Goal: Book appointment/travel/reservation

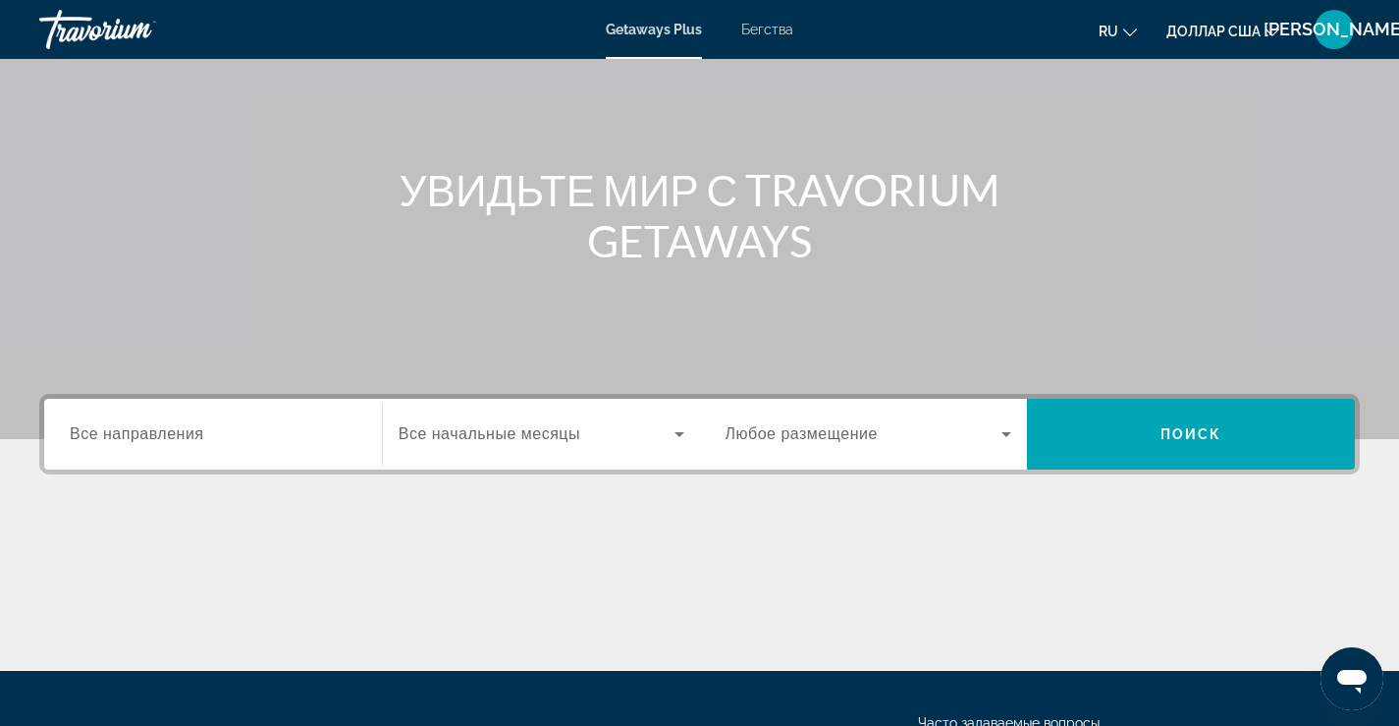
scroll to position [196, 0]
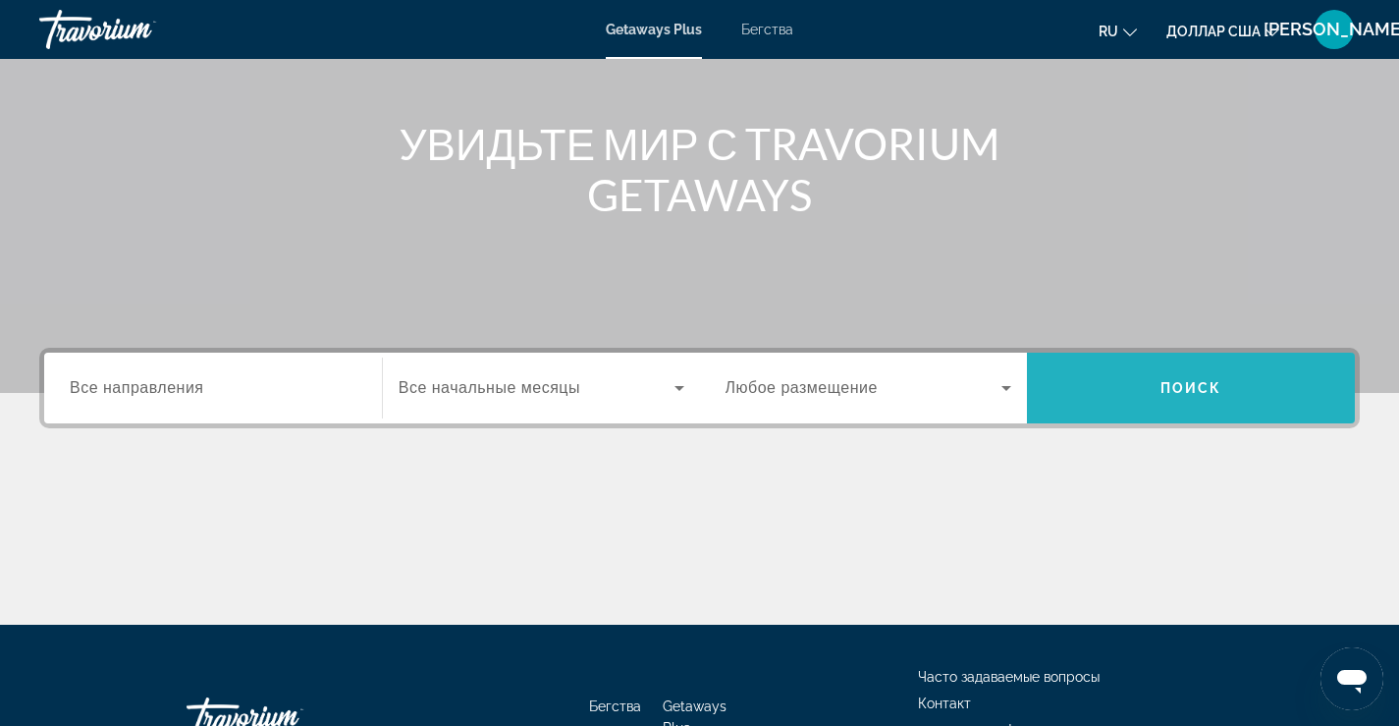
click at [1195, 382] on font "Поиск" at bounding box center [1192, 388] width 62 height 16
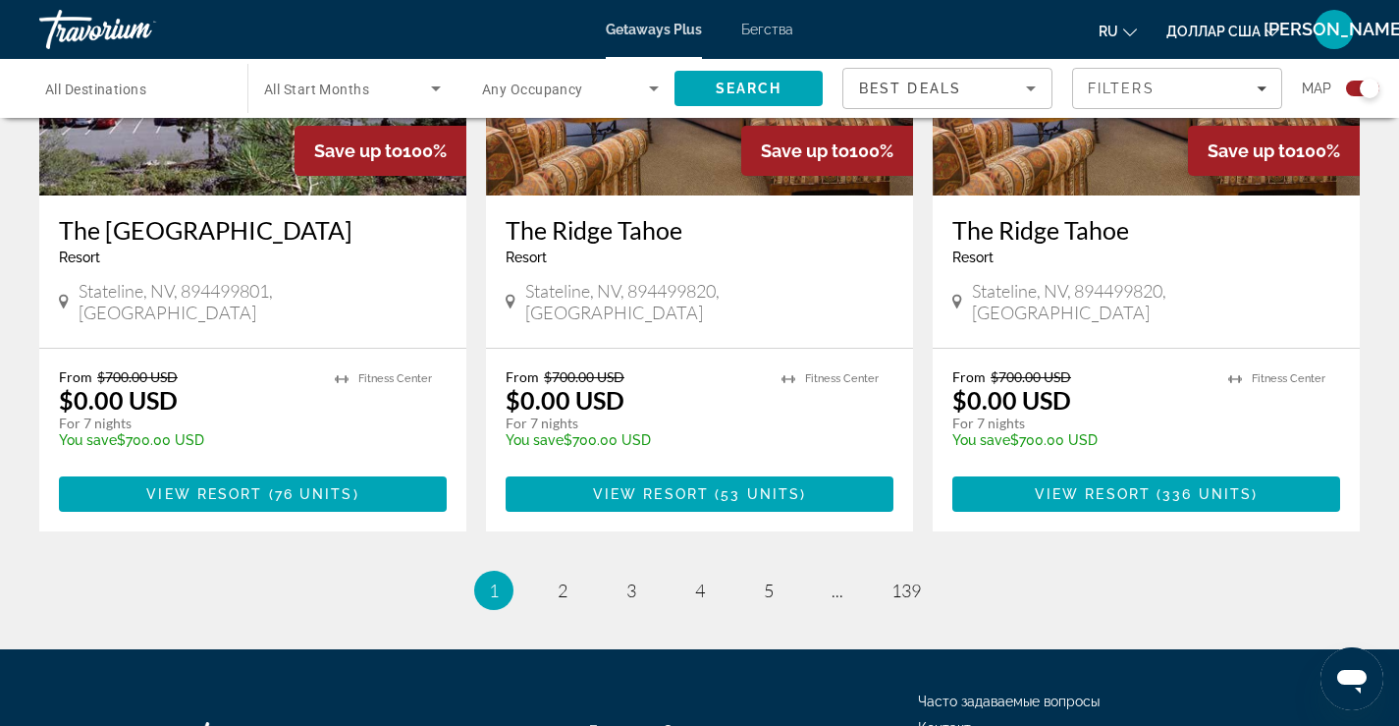
scroll to position [3044, 0]
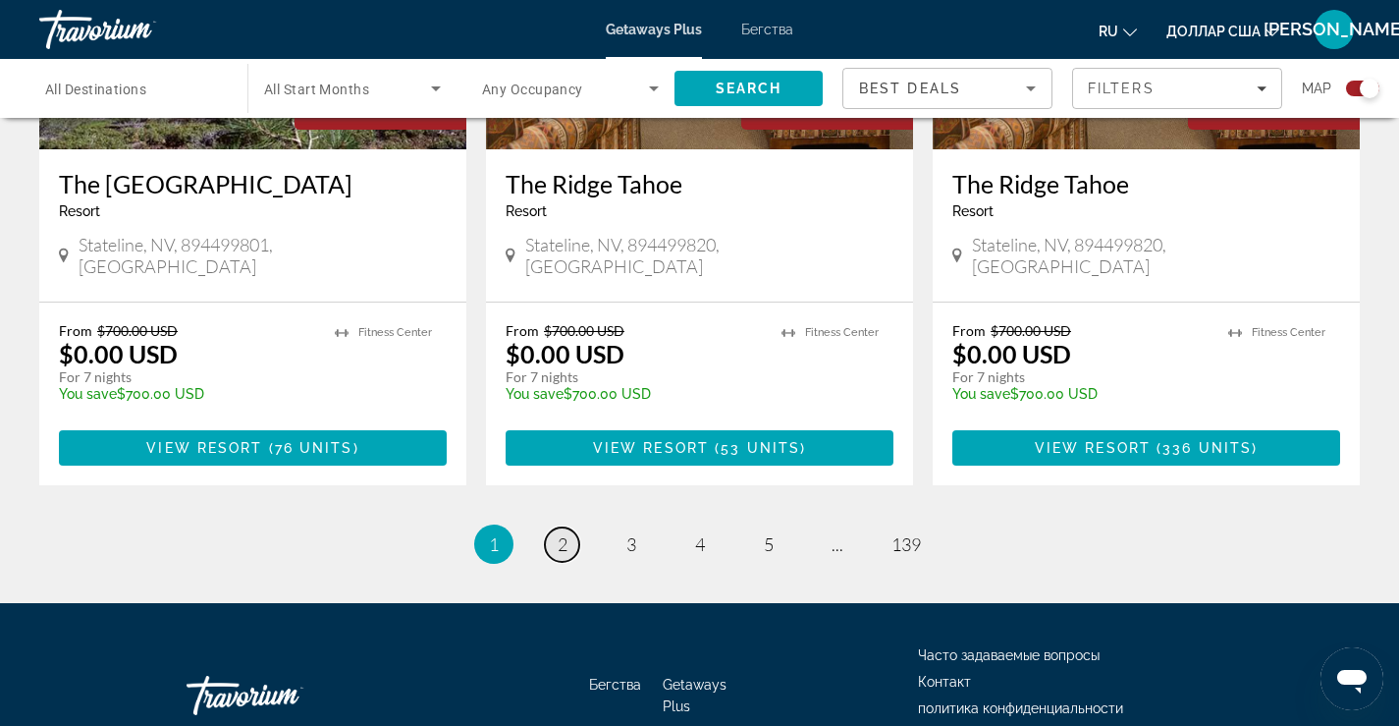
click at [558, 533] on span "2" at bounding box center [563, 544] width 10 height 22
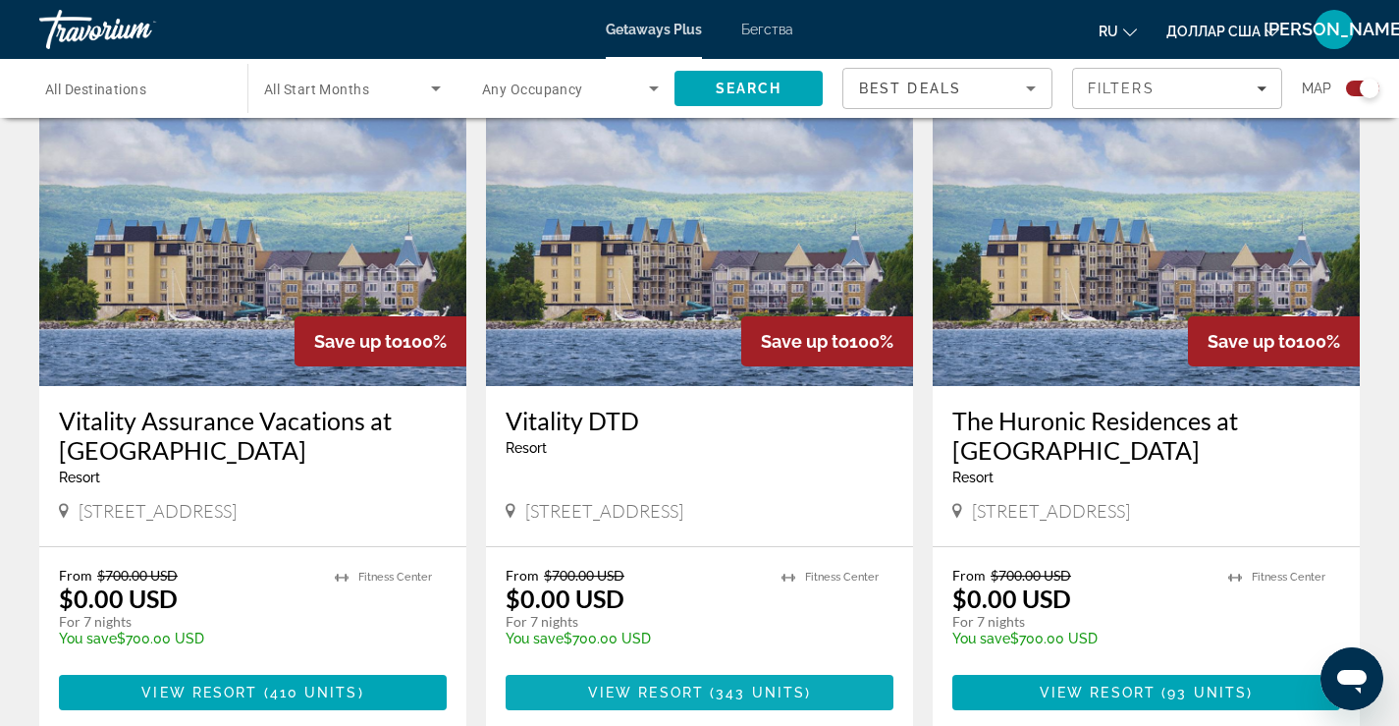
scroll to position [2847, 0]
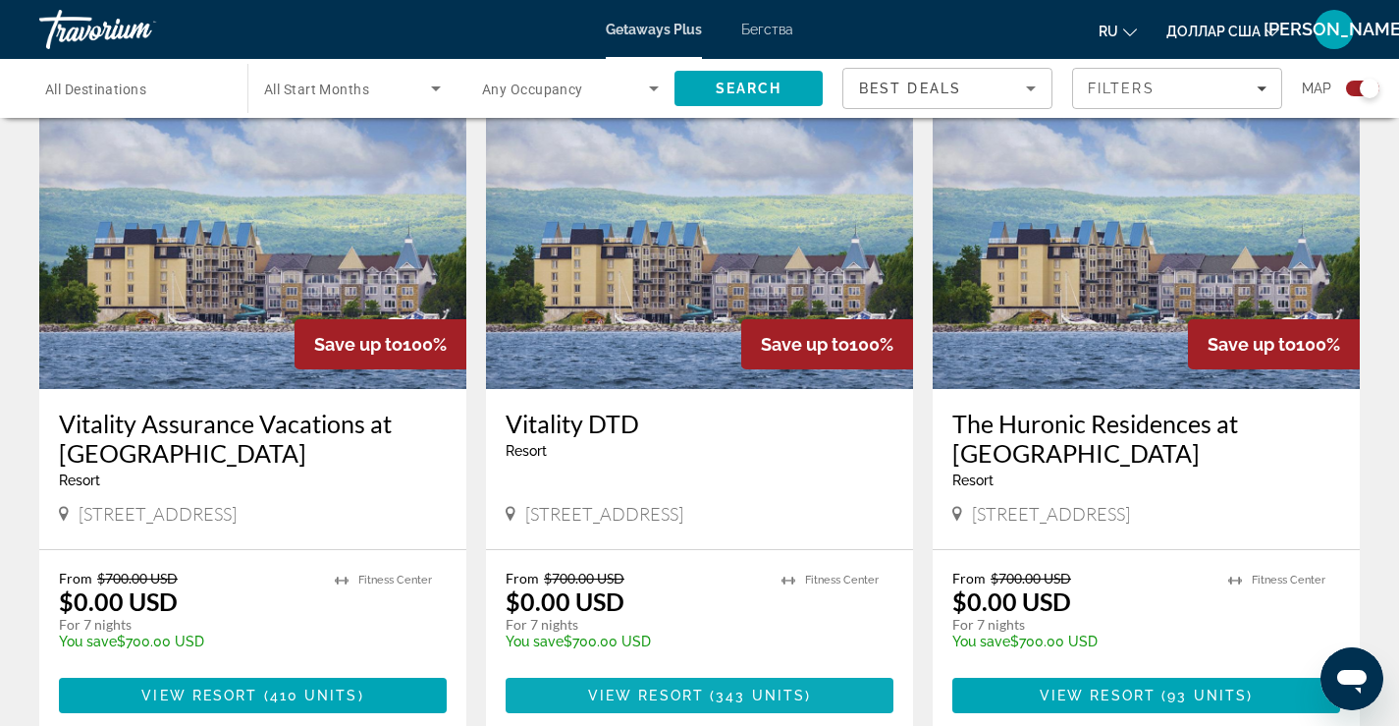
click at [769, 687] on span "343 units" at bounding box center [760, 695] width 89 height 16
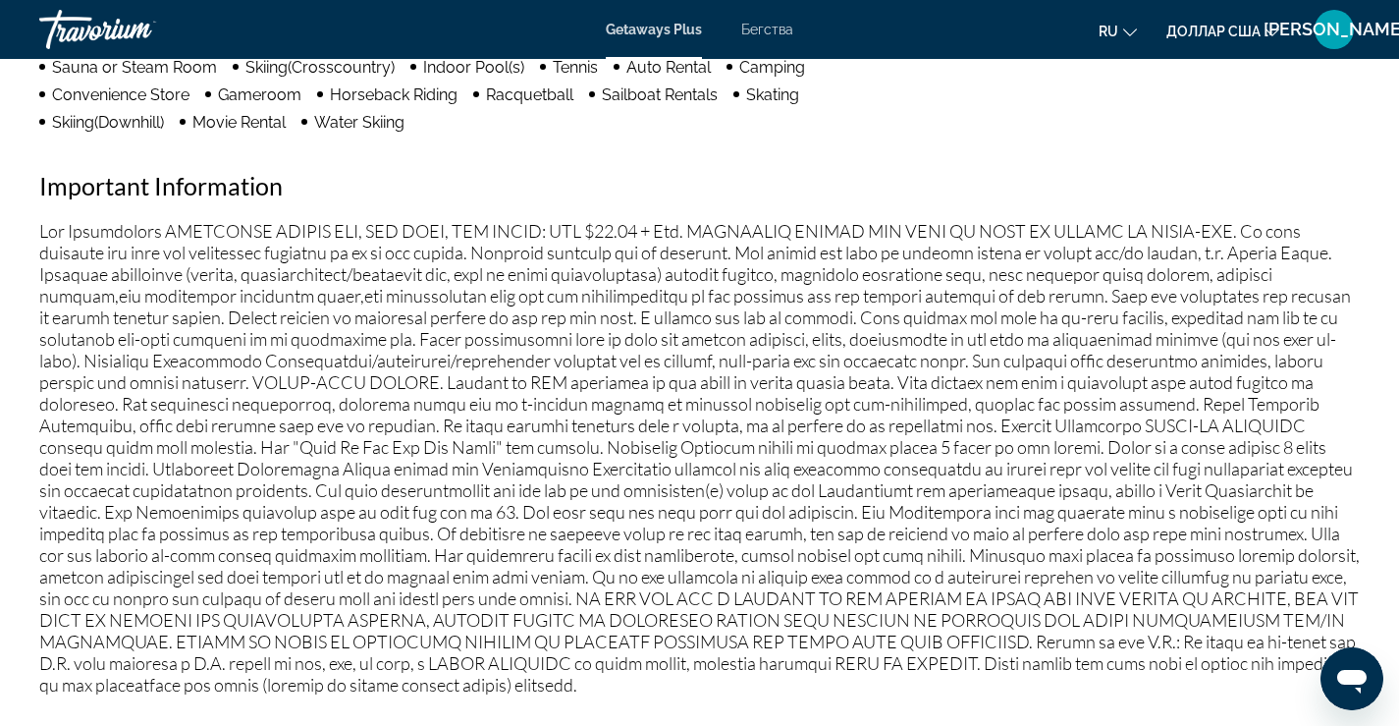
scroll to position [1767, 0]
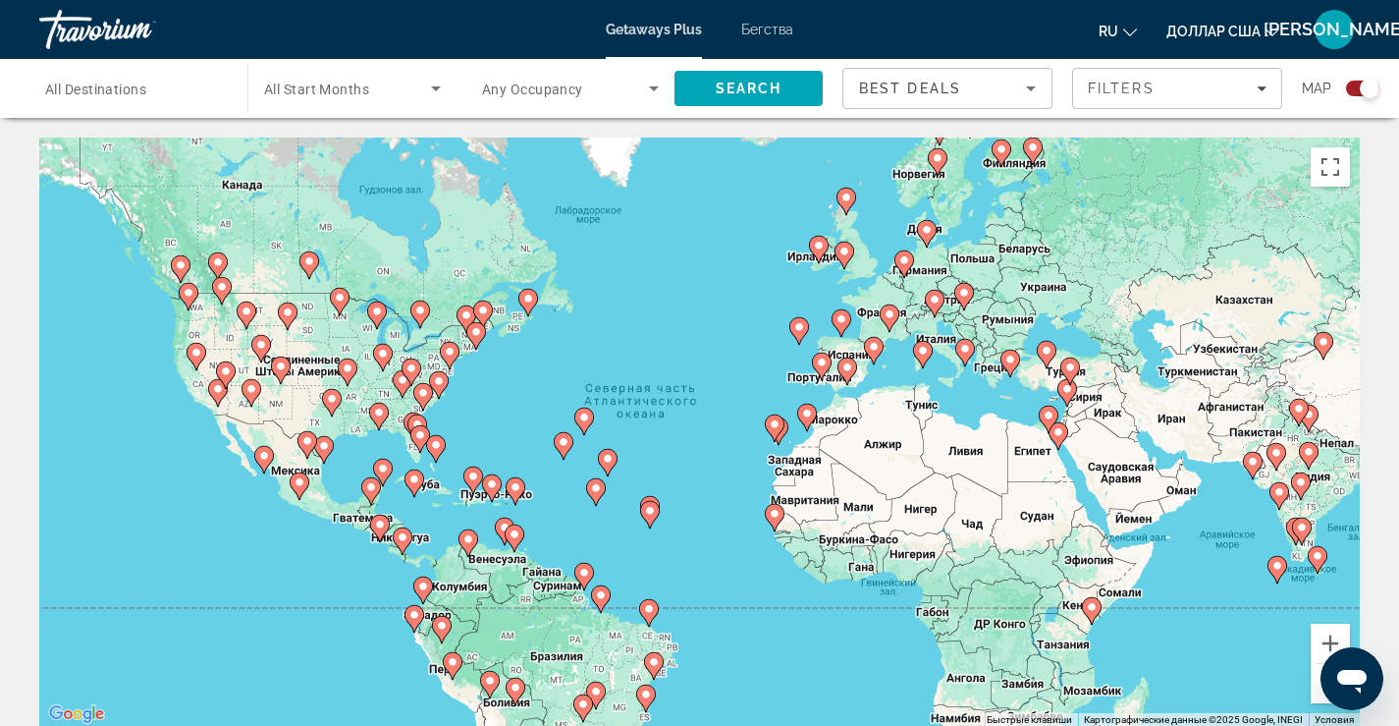
click at [1373, 83] on div "Search widget" at bounding box center [1370, 89] width 20 height 20
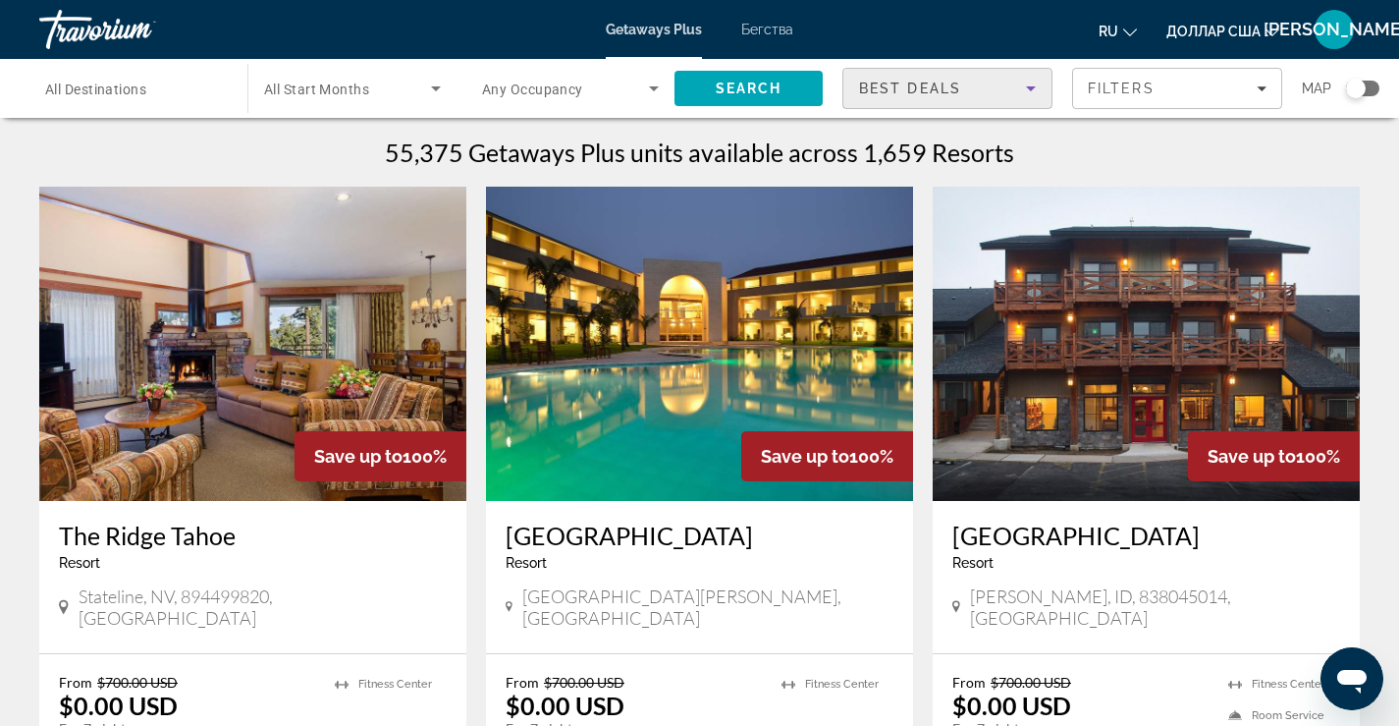
click at [1032, 83] on icon "Sort by" at bounding box center [1031, 89] width 24 height 24
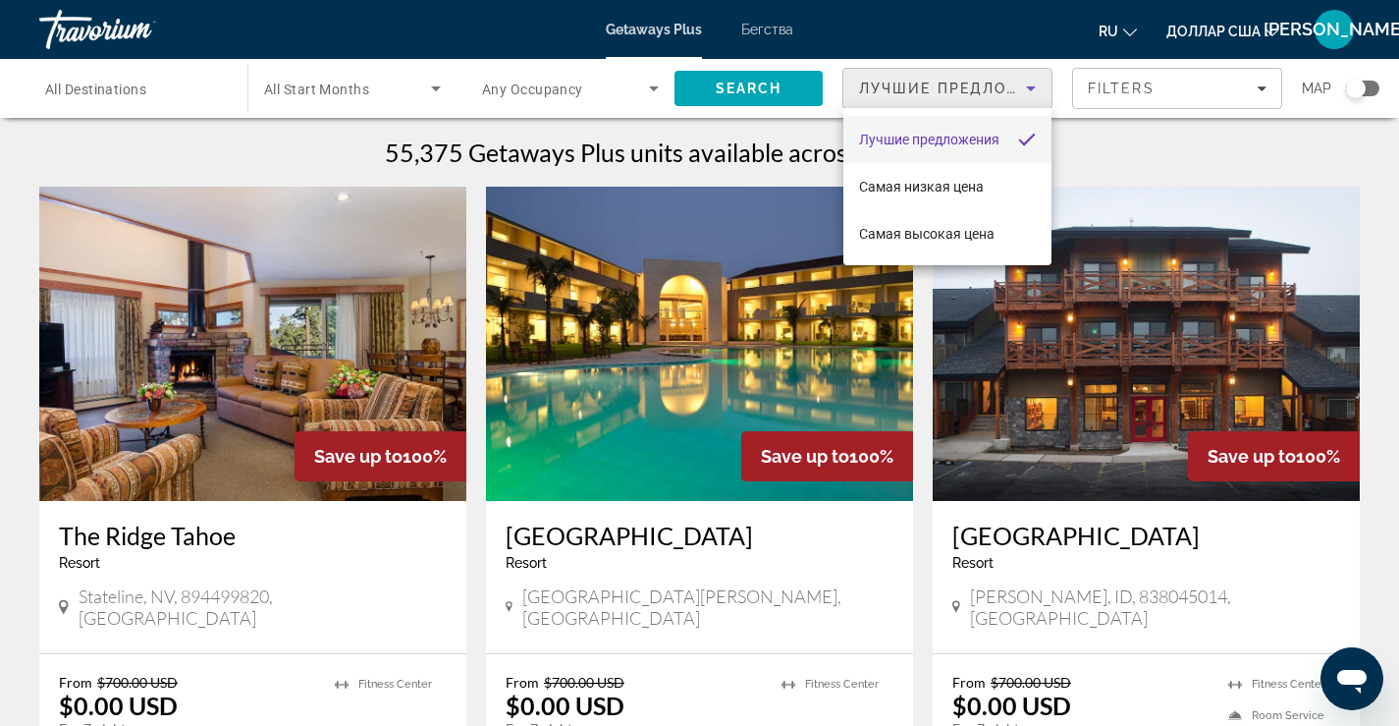
click at [1265, 86] on div at bounding box center [699, 363] width 1399 height 726
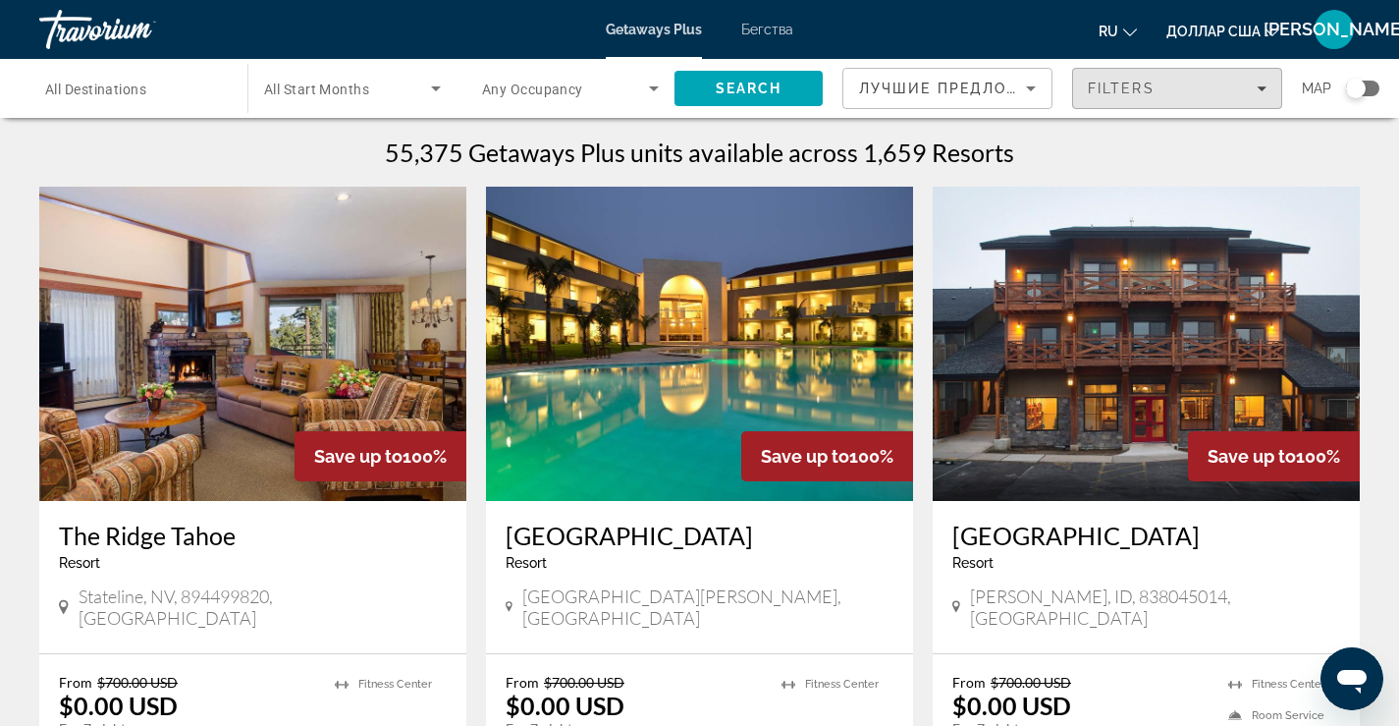
click at [1265, 86] on icon "Filters" at bounding box center [1262, 88] width 10 height 10
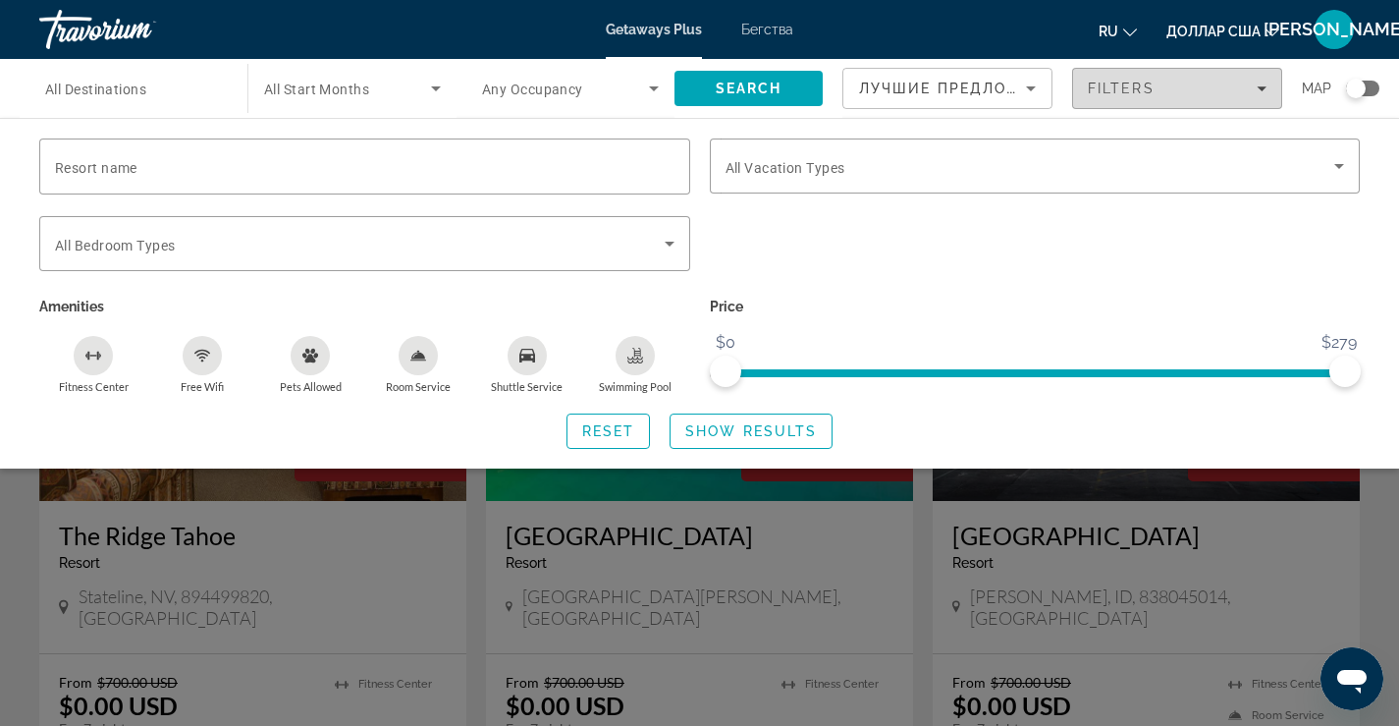
click at [1265, 86] on icon "Filters" at bounding box center [1262, 88] width 10 height 10
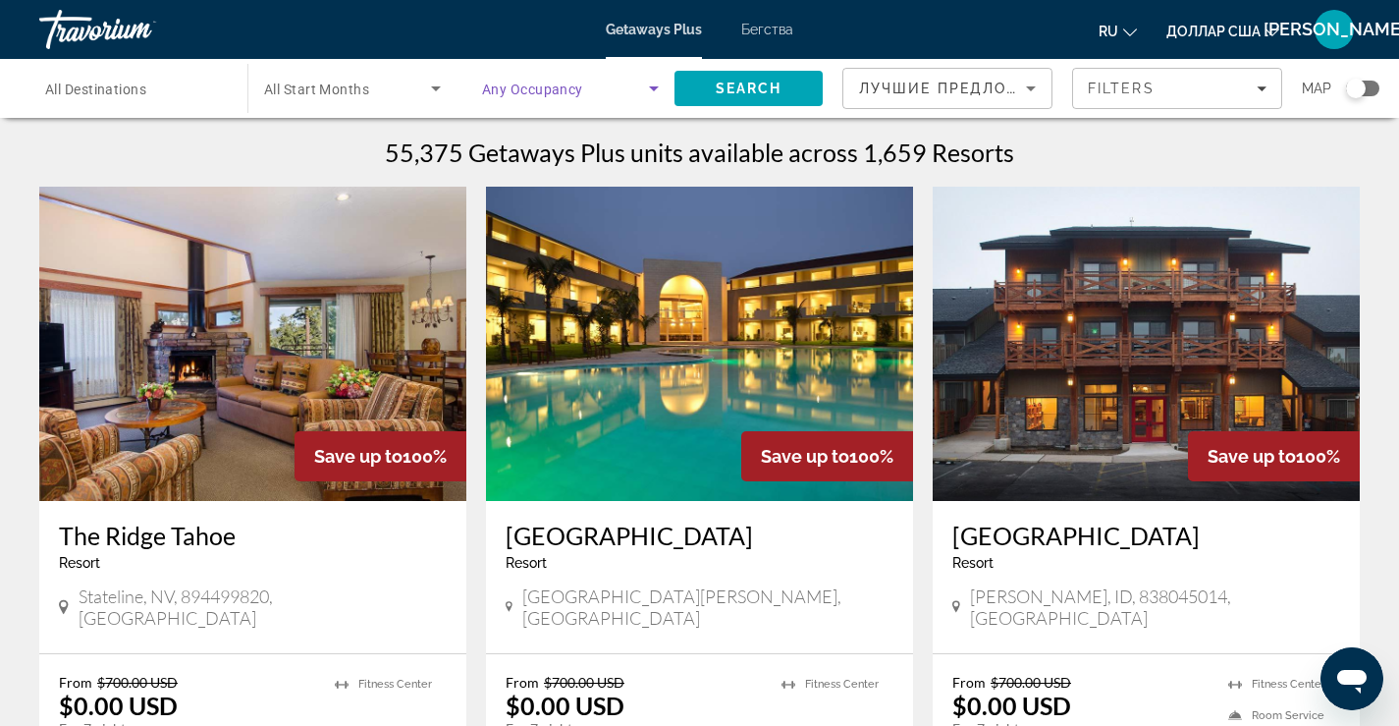
click at [647, 87] on icon "Search widget" at bounding box center [654, 89] width 24 height 24
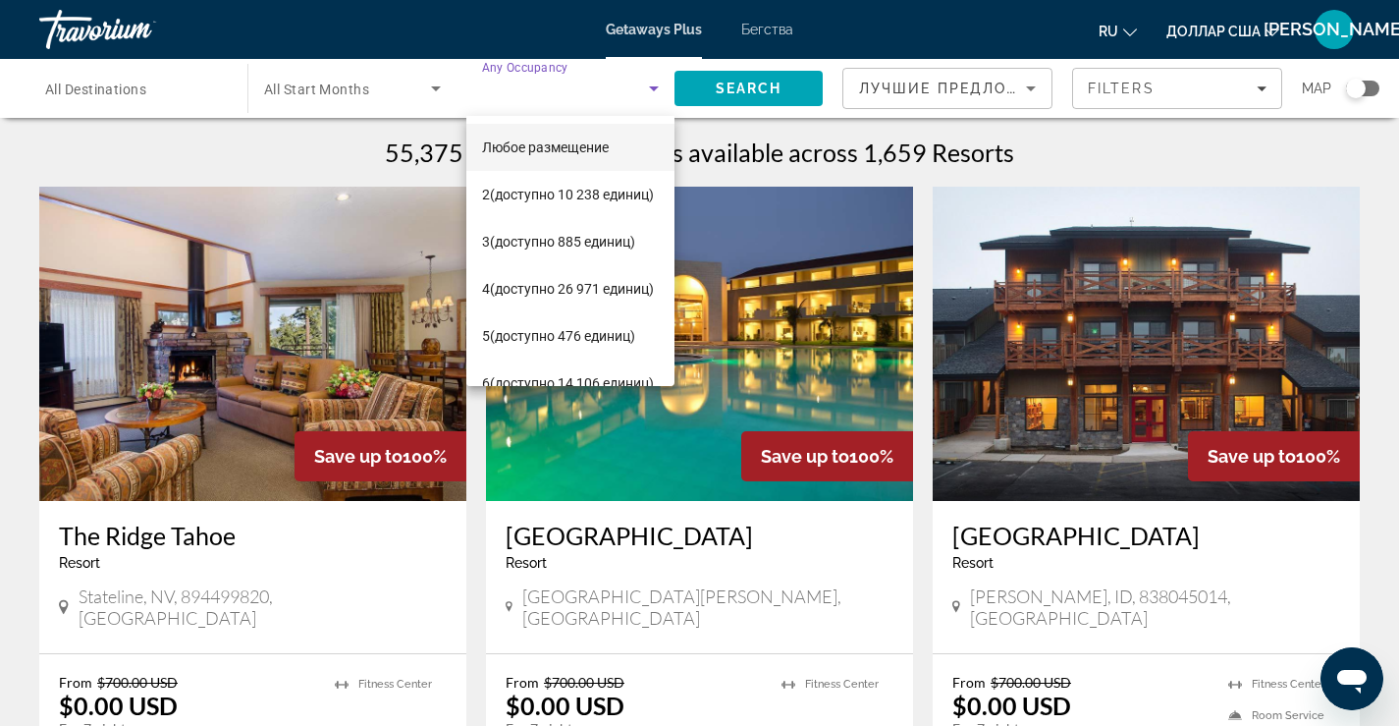
click at [434, 89] on div at bounding box center [699, 363] width 1399 height 726
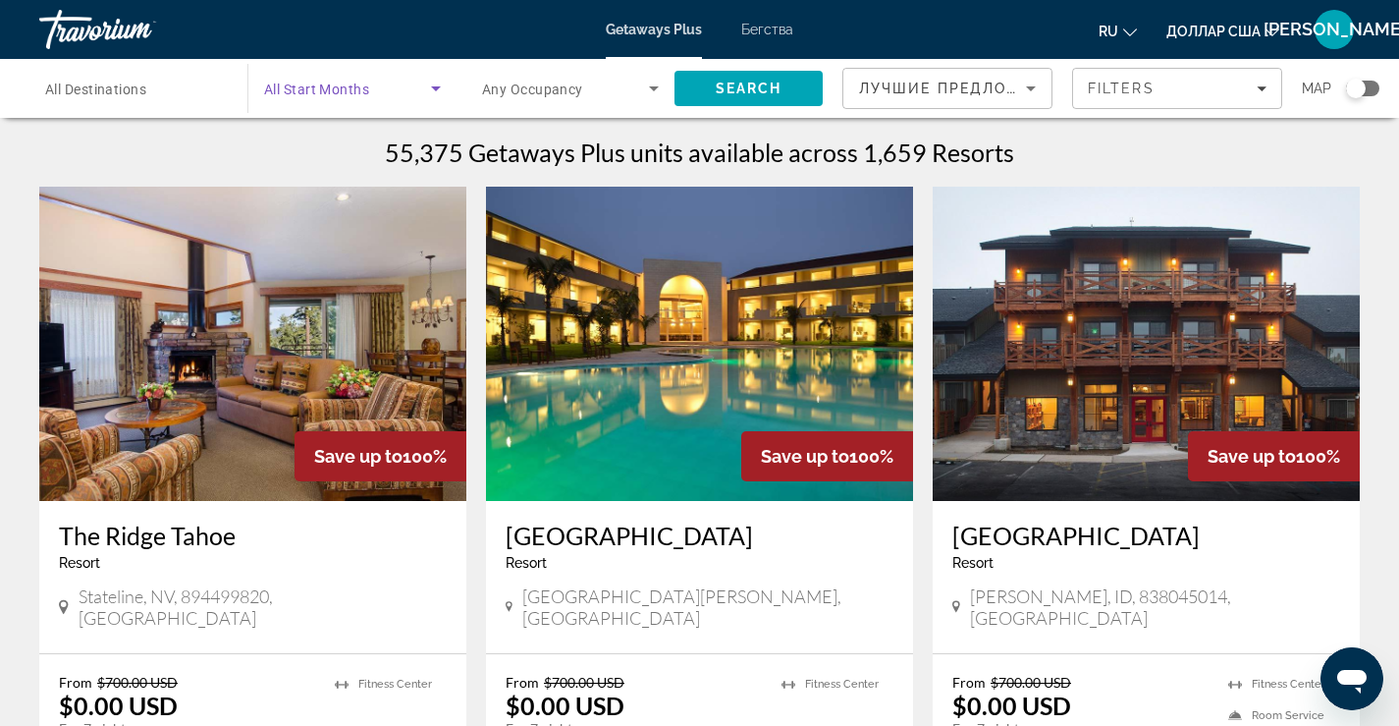
click at [434, 89] on icon "Search widget" at bounding box center [436, 88] width 10 height 5
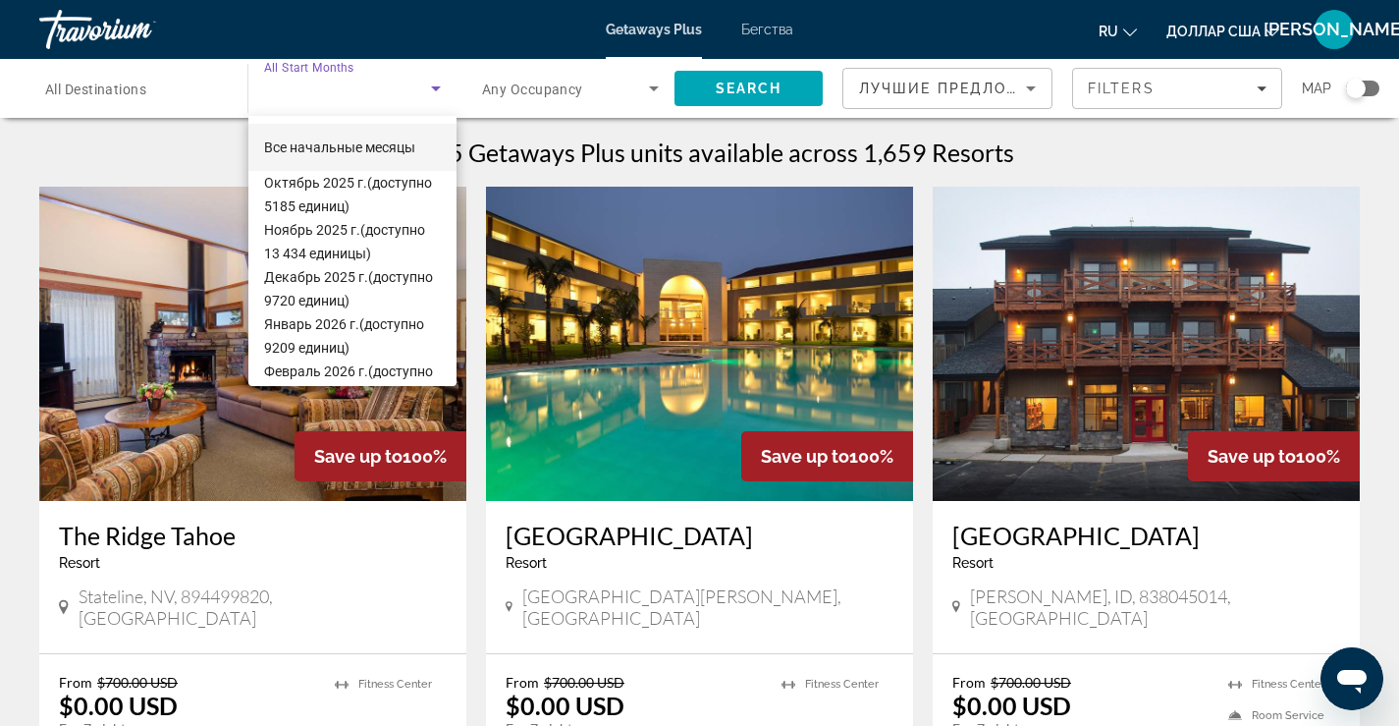
click at [210, 93] on div at bounding box center [699, 363] width 1399 height 726
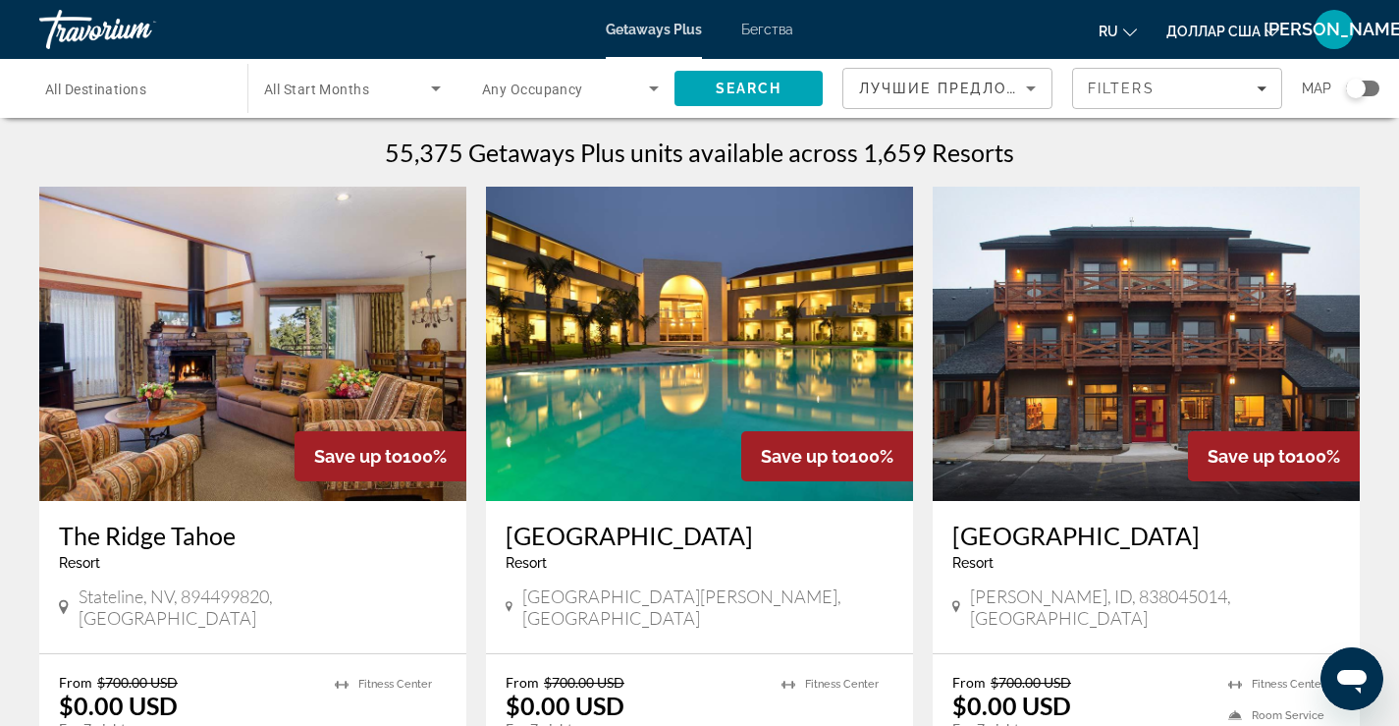
click at [213, 88] on input "Destination All Destinations" at bounding box center [133, 90] width 177 height 24
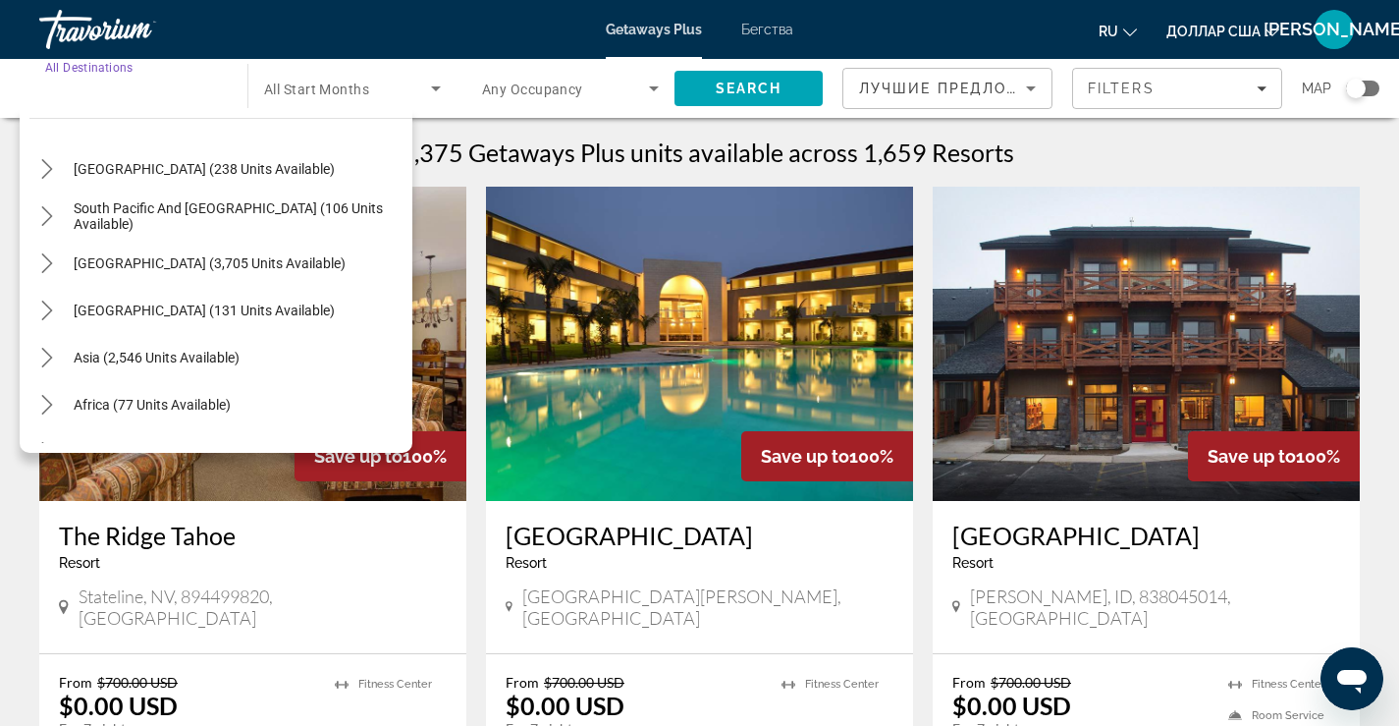
scroll to position [318, 0]
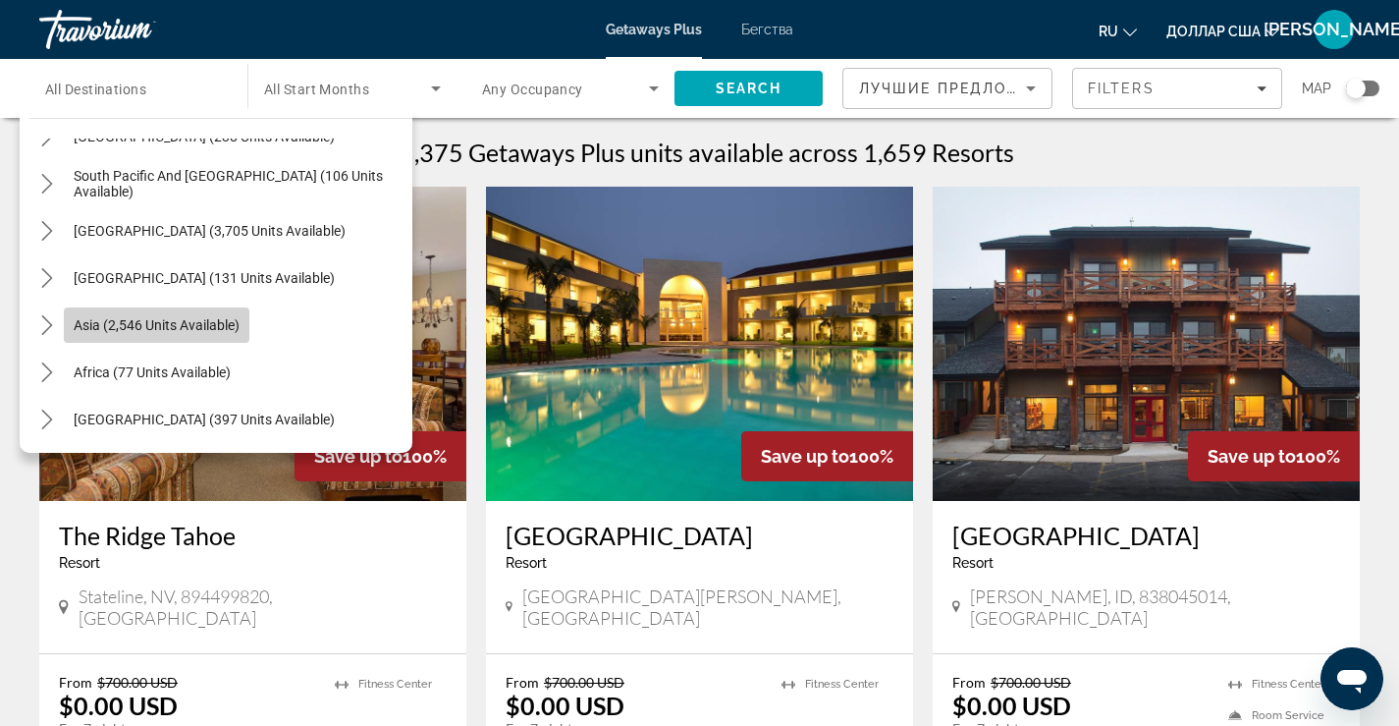
click at [195, 336] on span "Select destination: Asia (2,546 units available)" at bounding box center [157, 324] width 186 height 47
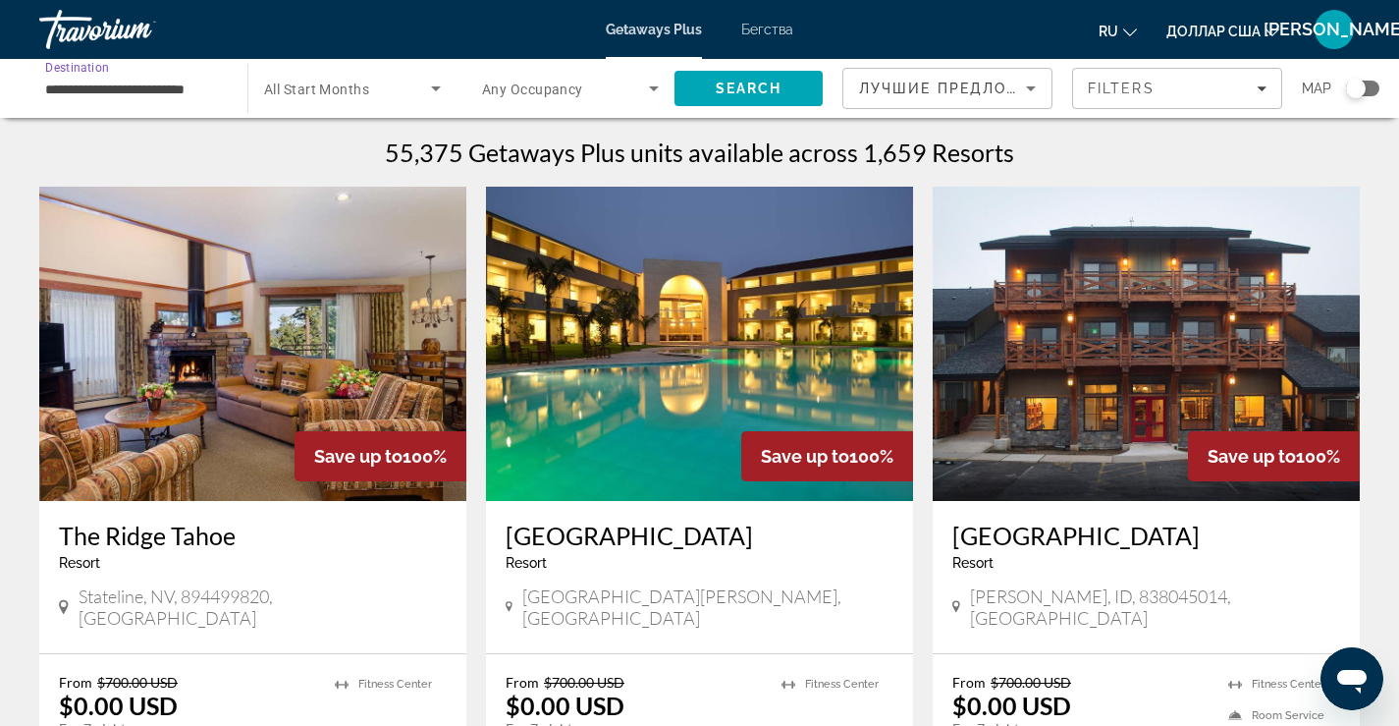
click at [215, 86] on input "**********" at bounding box center [133, 90] width 177 height 24
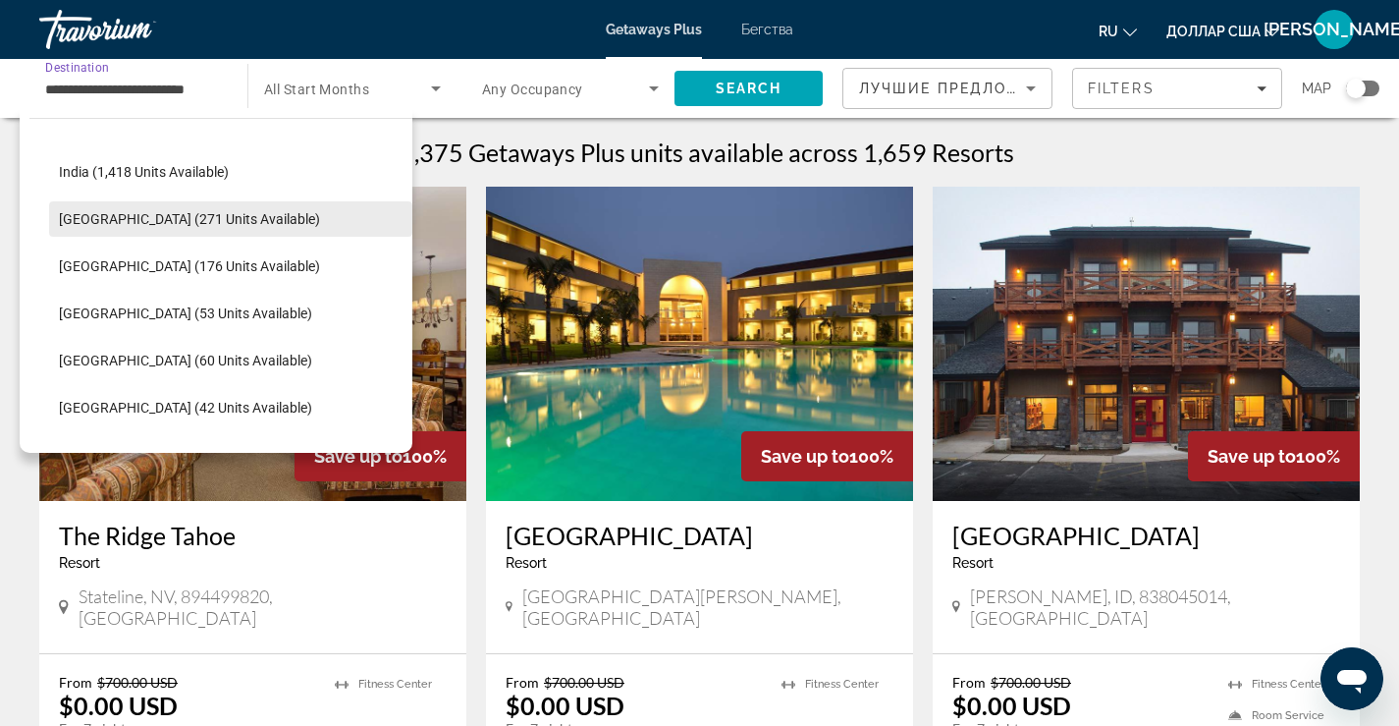
scroll to position [647, 0]
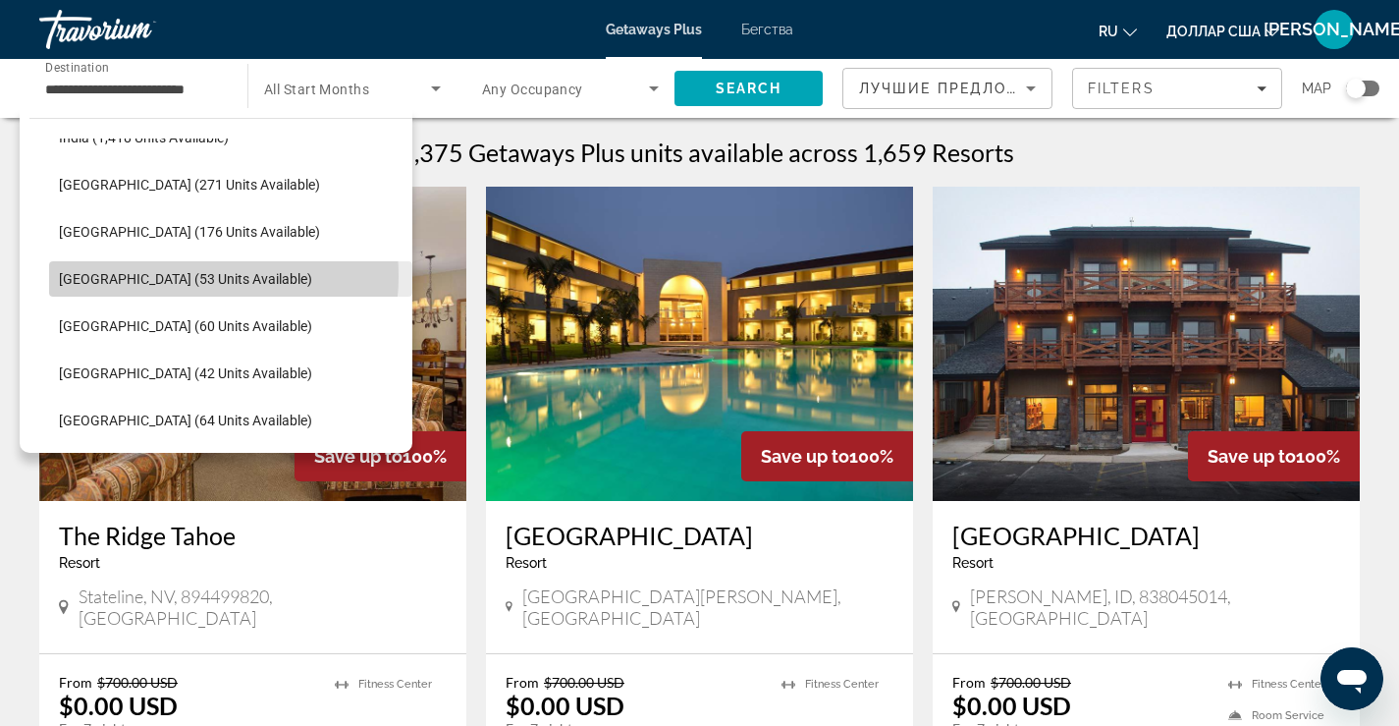
click at [173, 276] on span "[GEOGRAPHIC_DATA] (53 units available)" at bounding box center [185, 279] width 253 height 16
type input "**********"
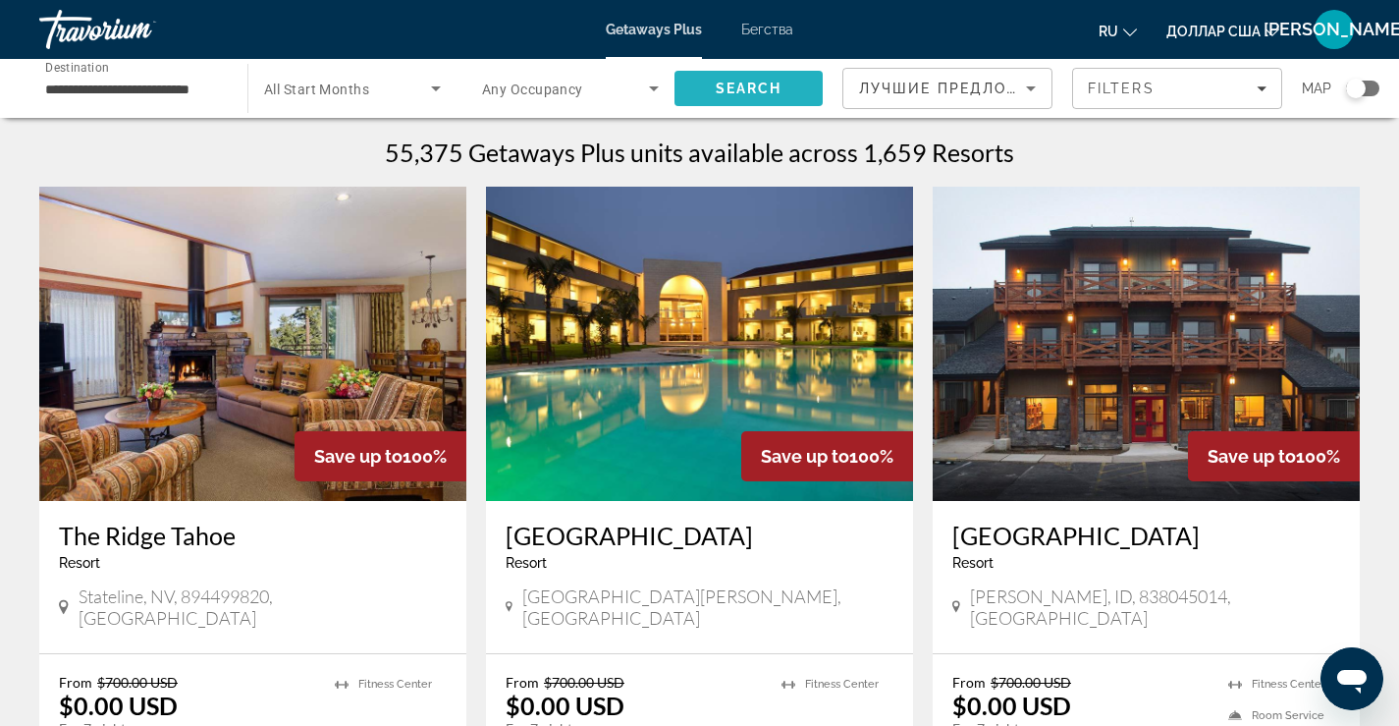
click at [774, 81] on span "Search" at bounding box center [749, 89] width 67 height 16
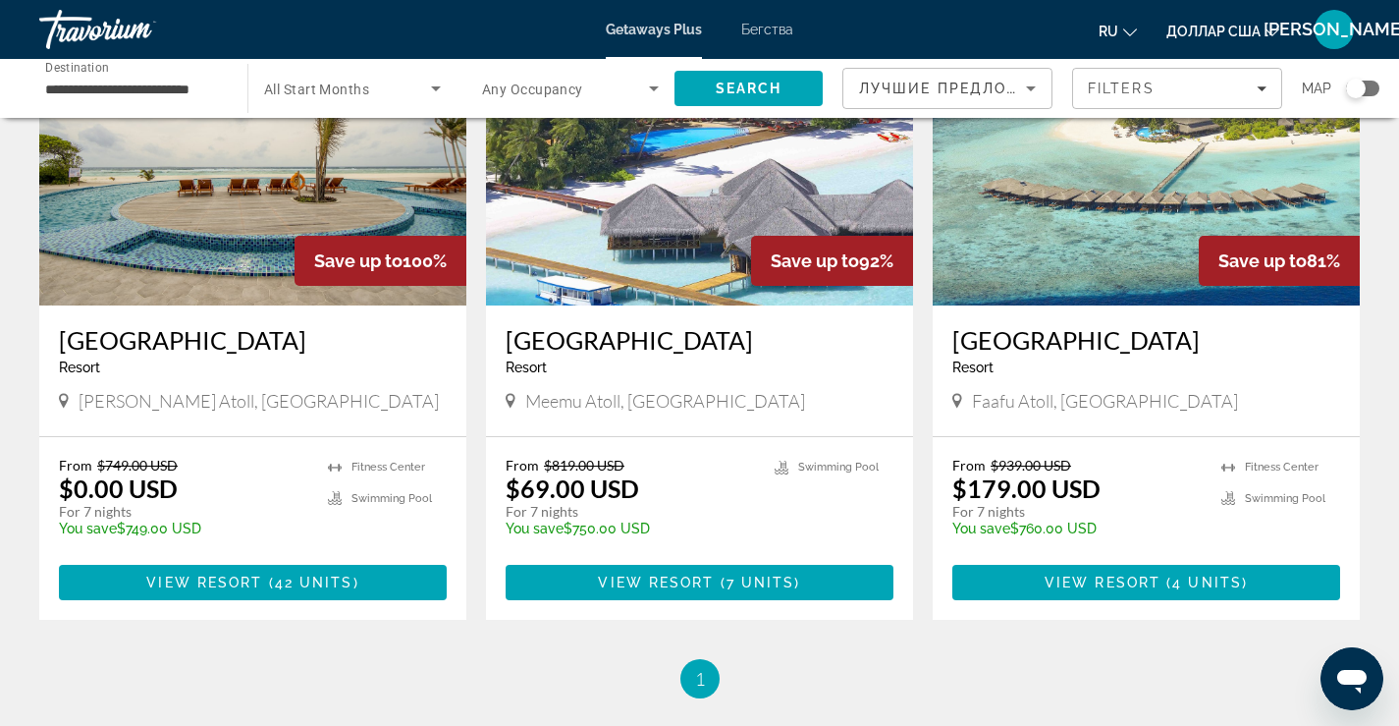
scroll to position [196, 0]
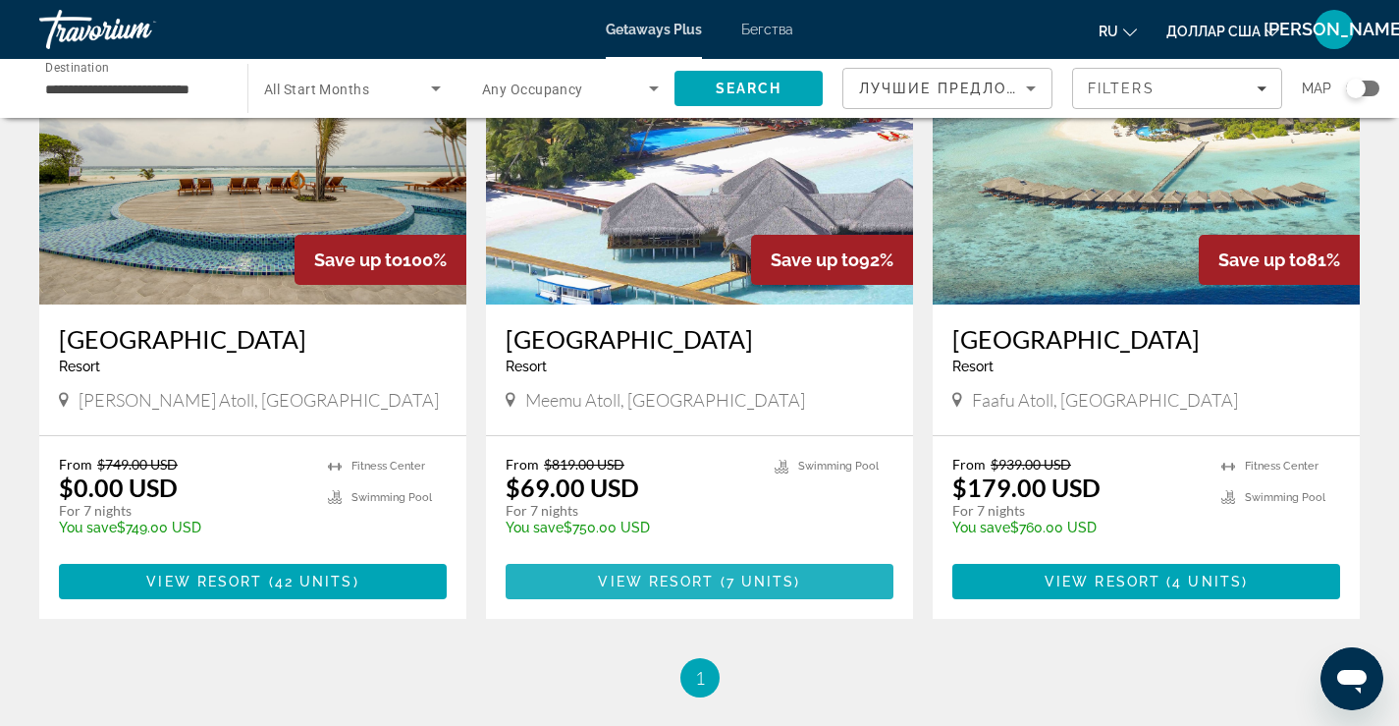
click at [731, 575] on span "7 units" at bounding box center [761, 581] width 69 height 16
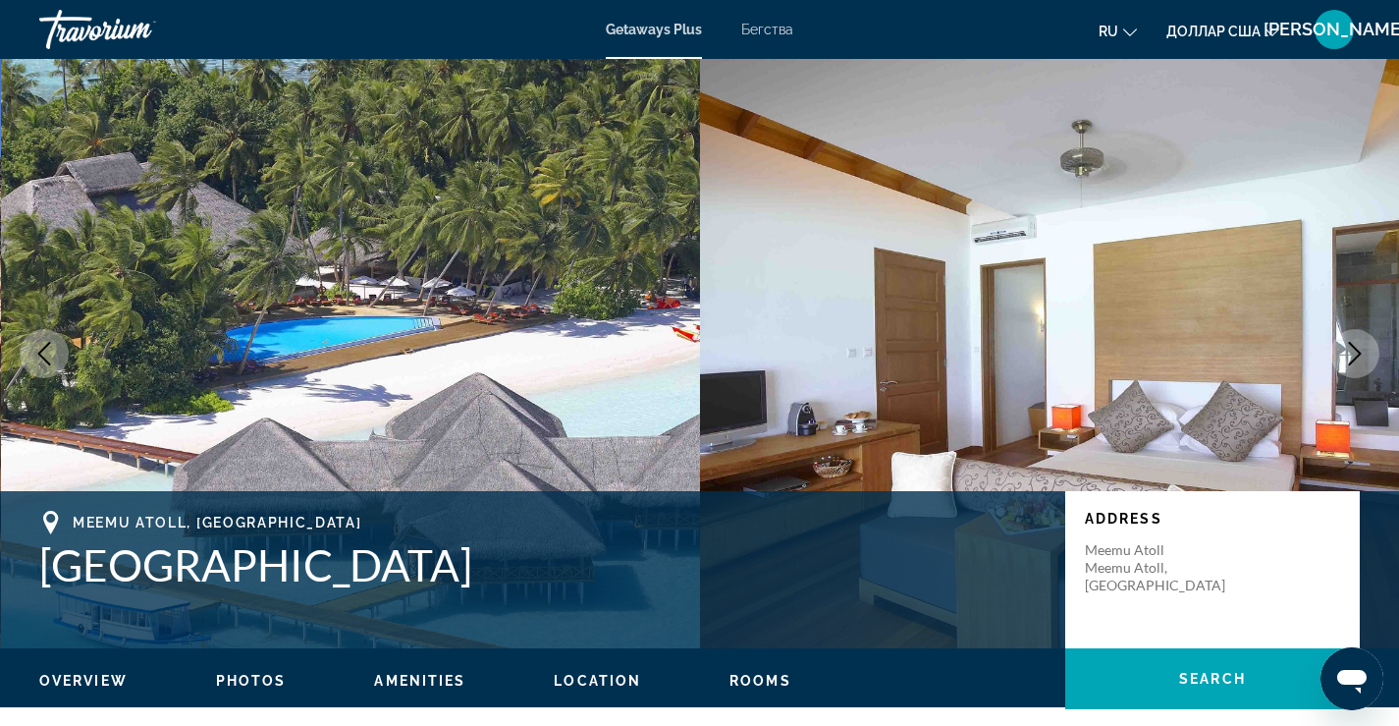
click at [1353, 349] on icon "Next image" at bounding box center [1355, 354] width 24 height 24
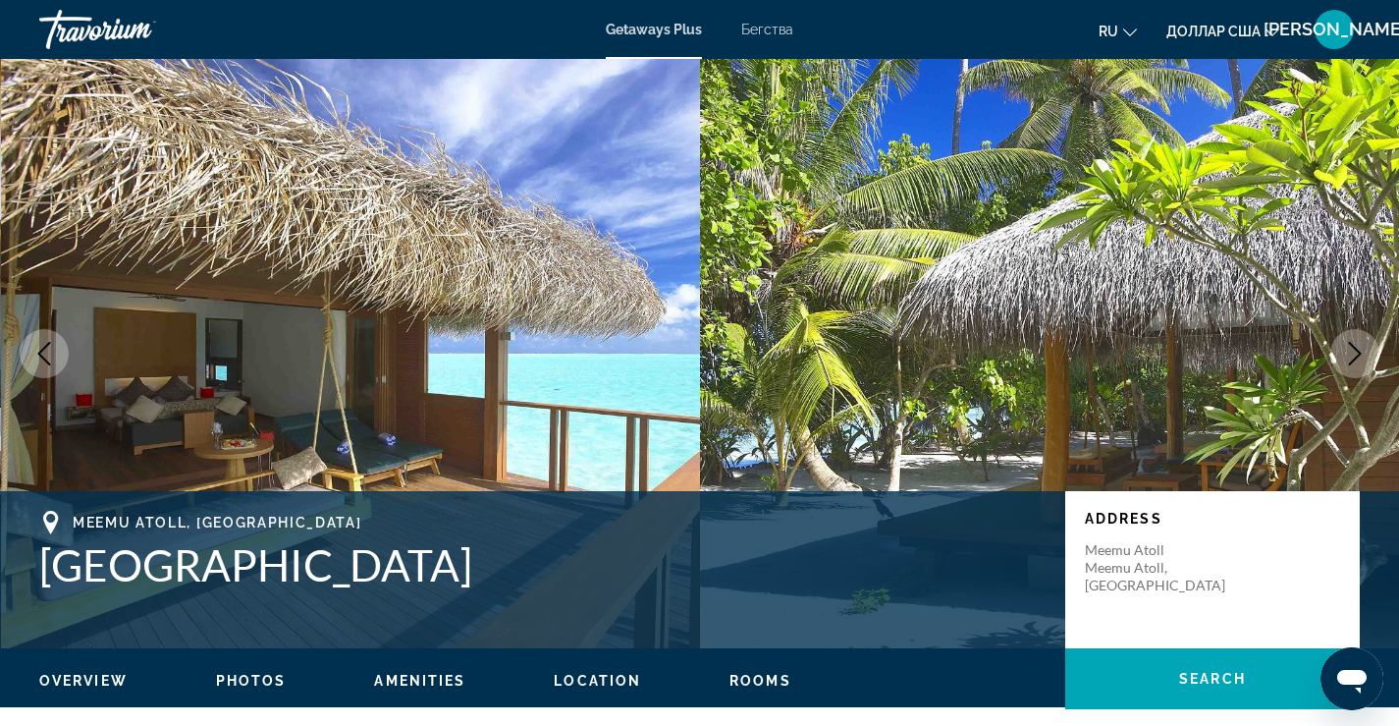
click at [1353, 349] on icon "Next image" at bounding box center [1355, 354] width 24 height 24
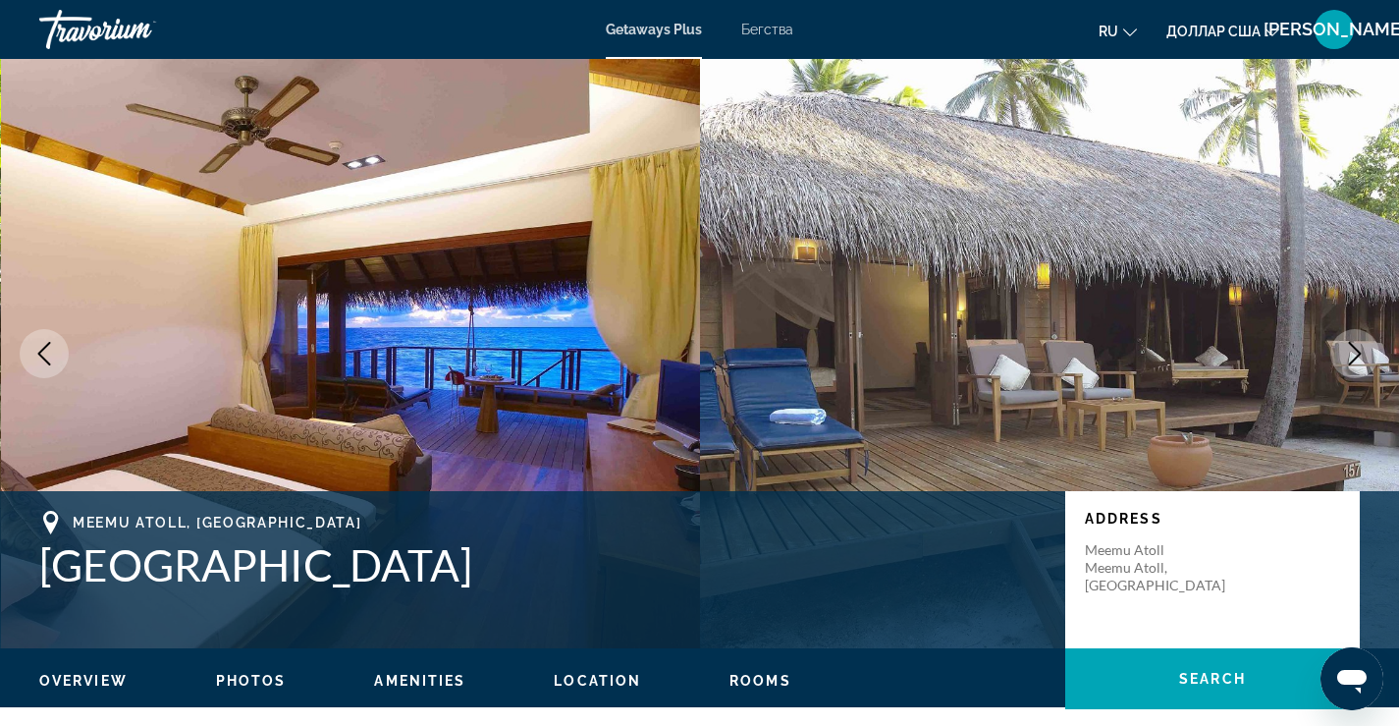
click at [1353, 349] on icon "Next image" at bounding box center [1355, 354] width 24 height 24
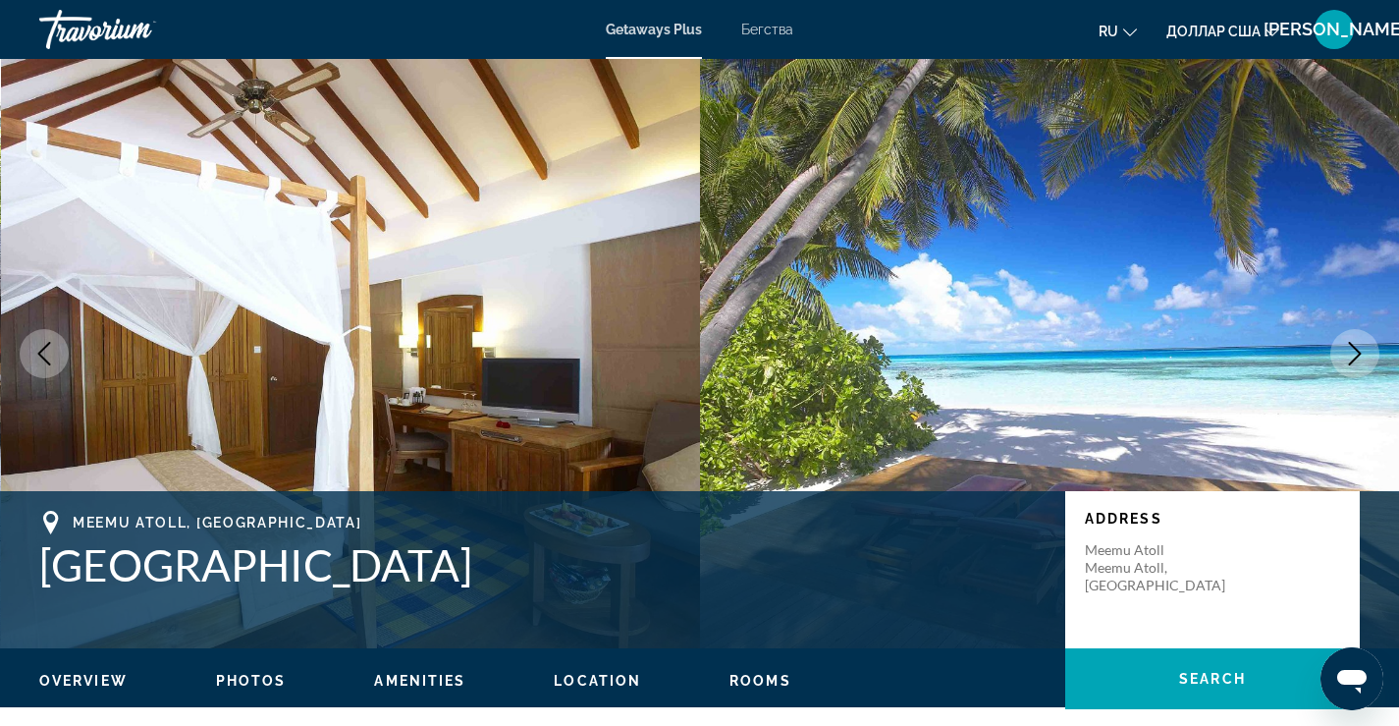
click at [1353, 349] on icon "Next image" at bounding box center [1355, 354] width 24 height 24
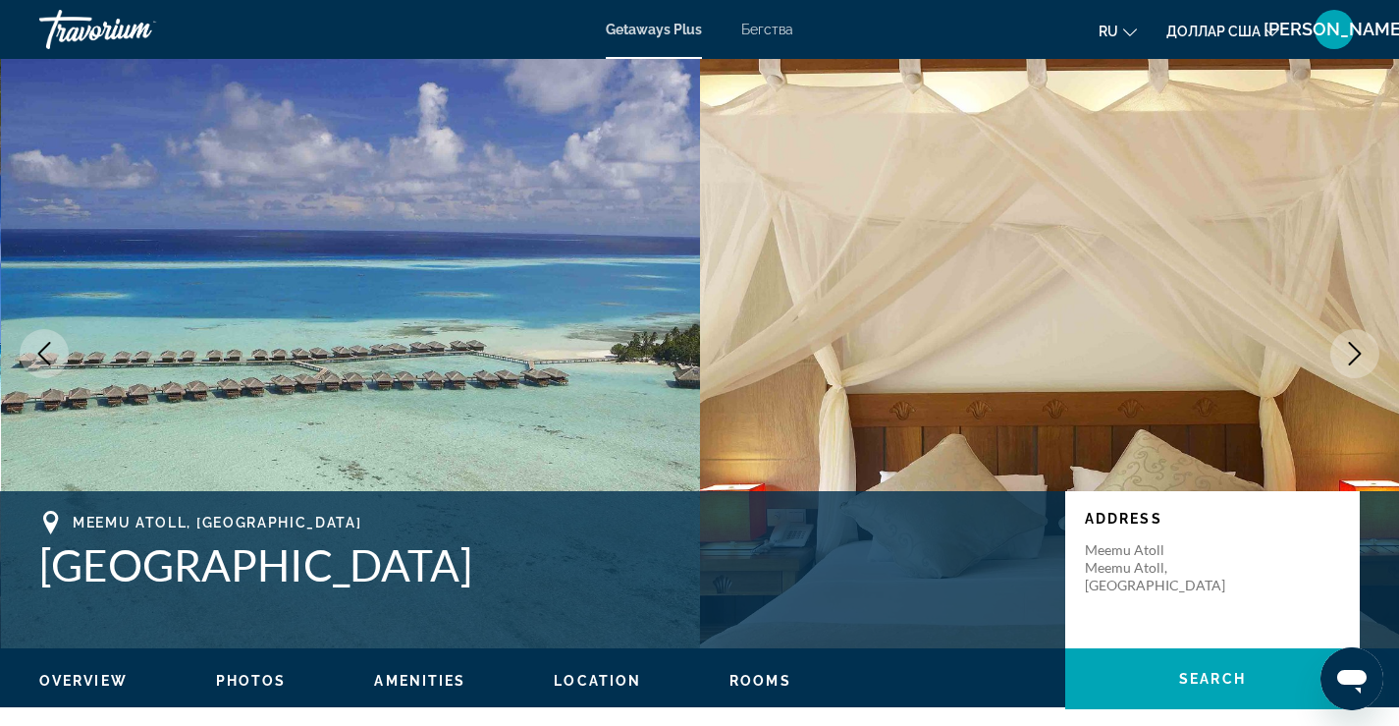
click at [1353, 349] on icon "Next image" at bounding box center [1355, 354] width 24 height 24
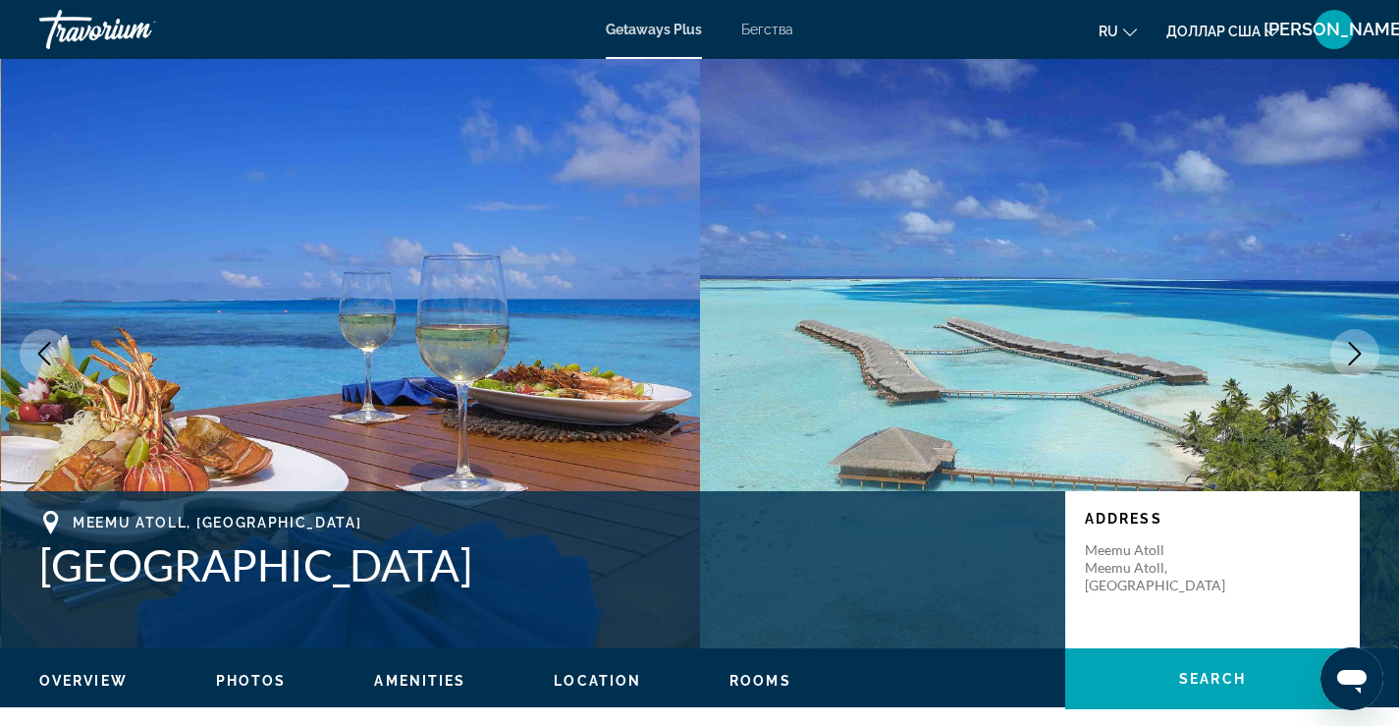
click at [1353, 349] on icon "Next image" at bounding box center [1355, 354] width 24 height 24
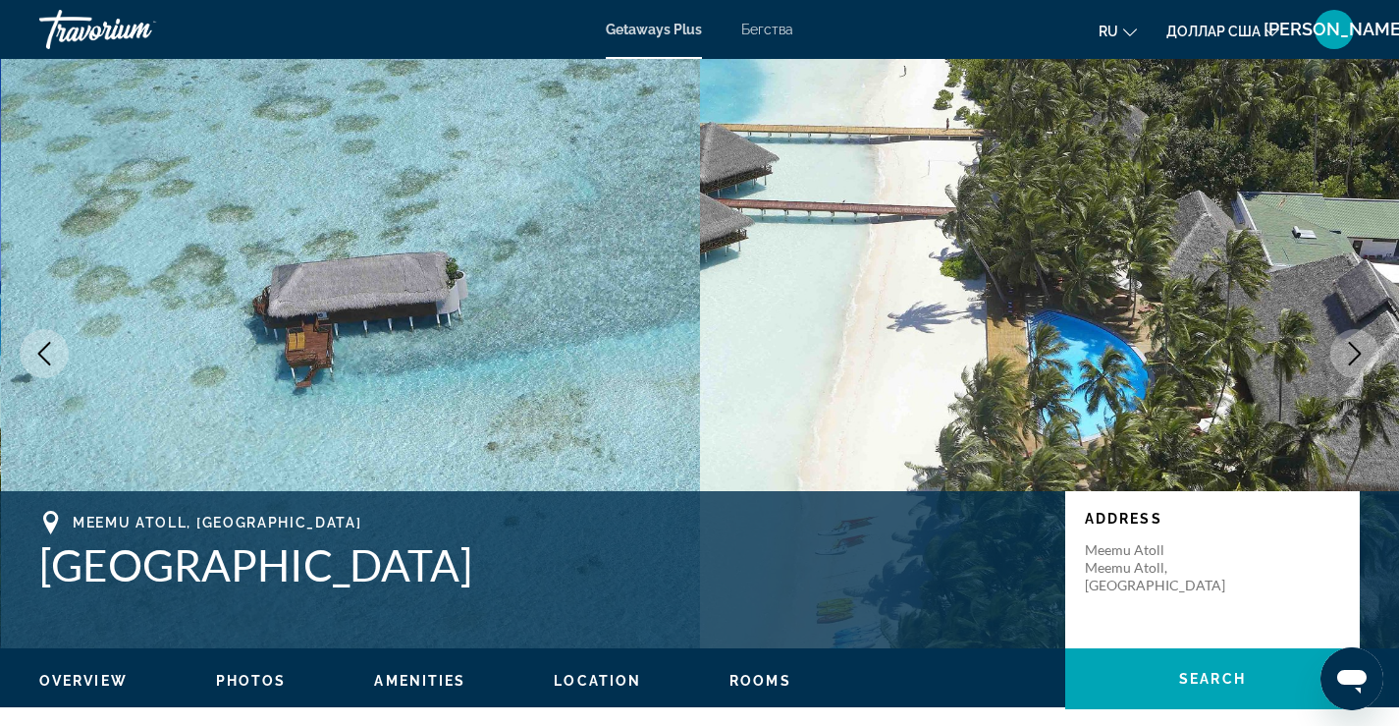
click at [1353, 349] on icon "Next image" at bounding box center [1355, 354] width 24 height 24
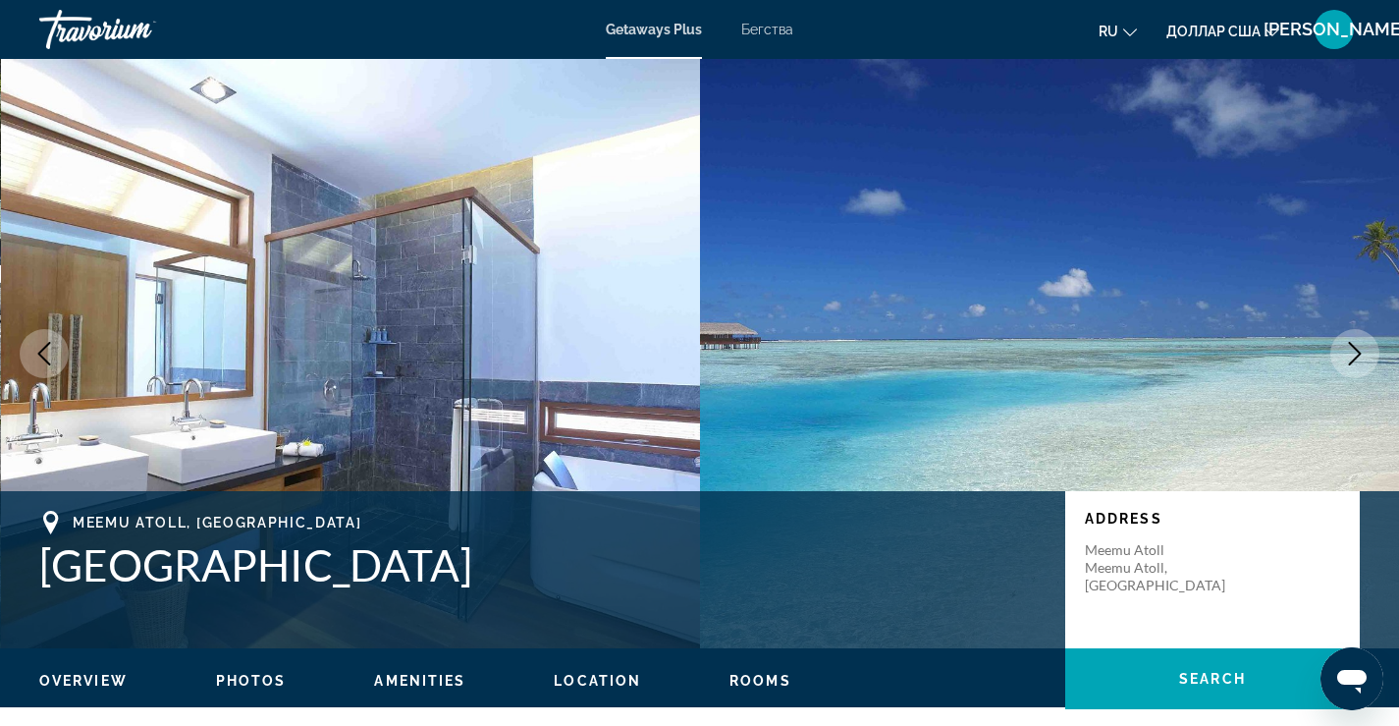
click at [1353, 349] on icon "Next image" at bounding box center [1355, 354] width 24 height 24
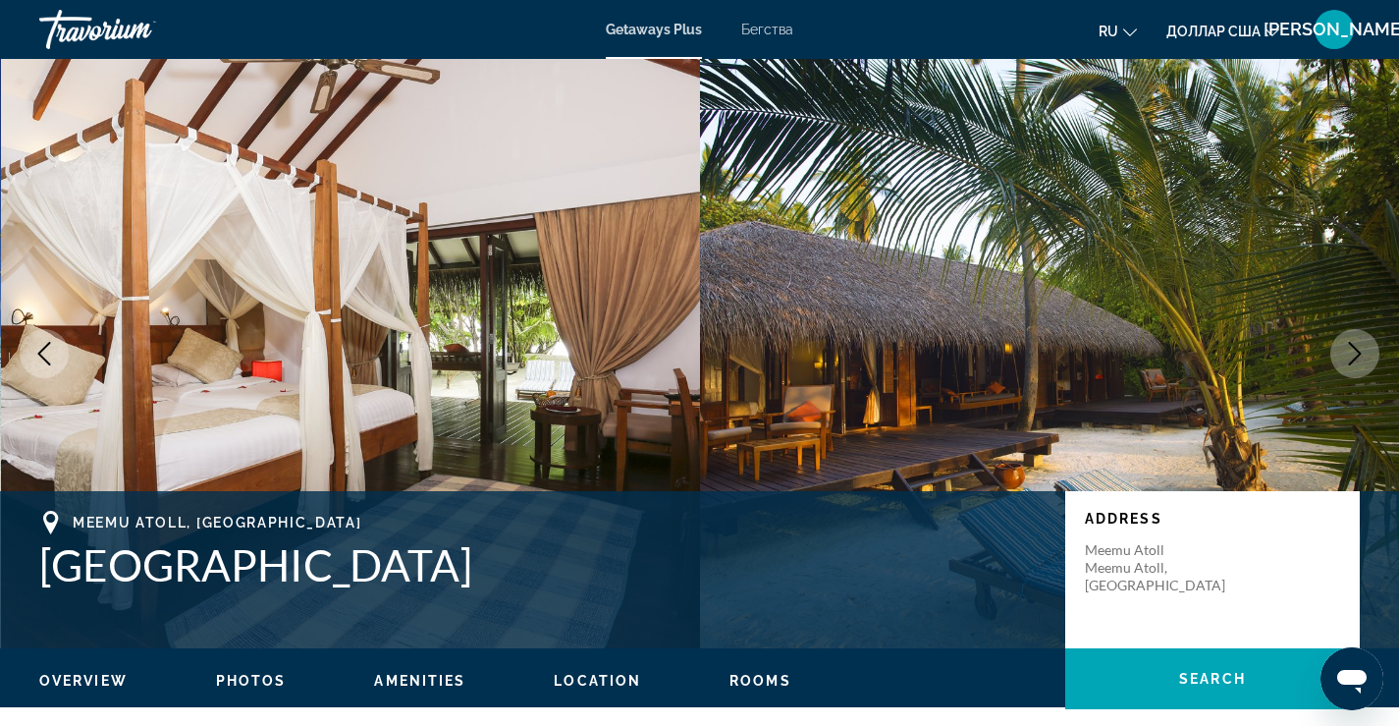
click at [1353, 349] on icon "Next image" at bounding box center [1355, 354] width 24 height 24
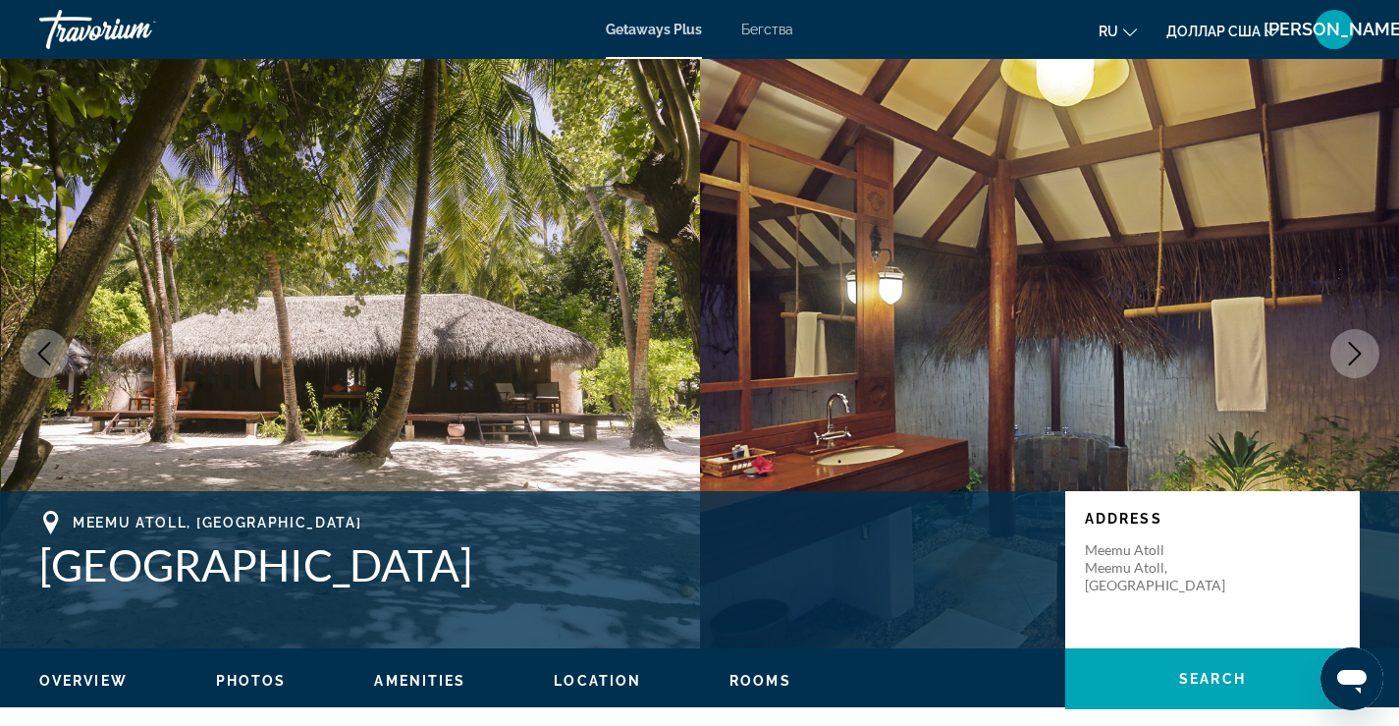
click at [1353, 349] on icon "Next image" at bounding box center [1355, 354] width 24 height 24
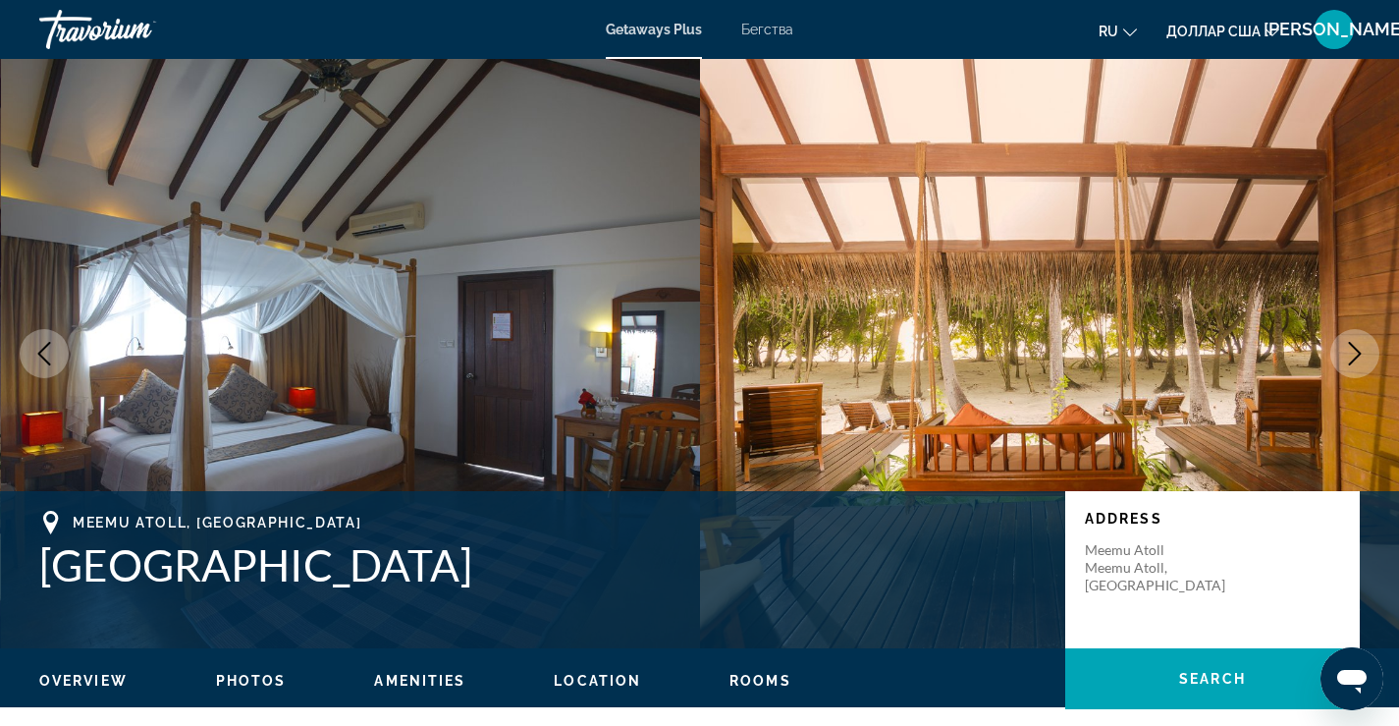
click at [1353, 349] on icon "Next image" at bounding box center [1355, 354] width 24 height 24
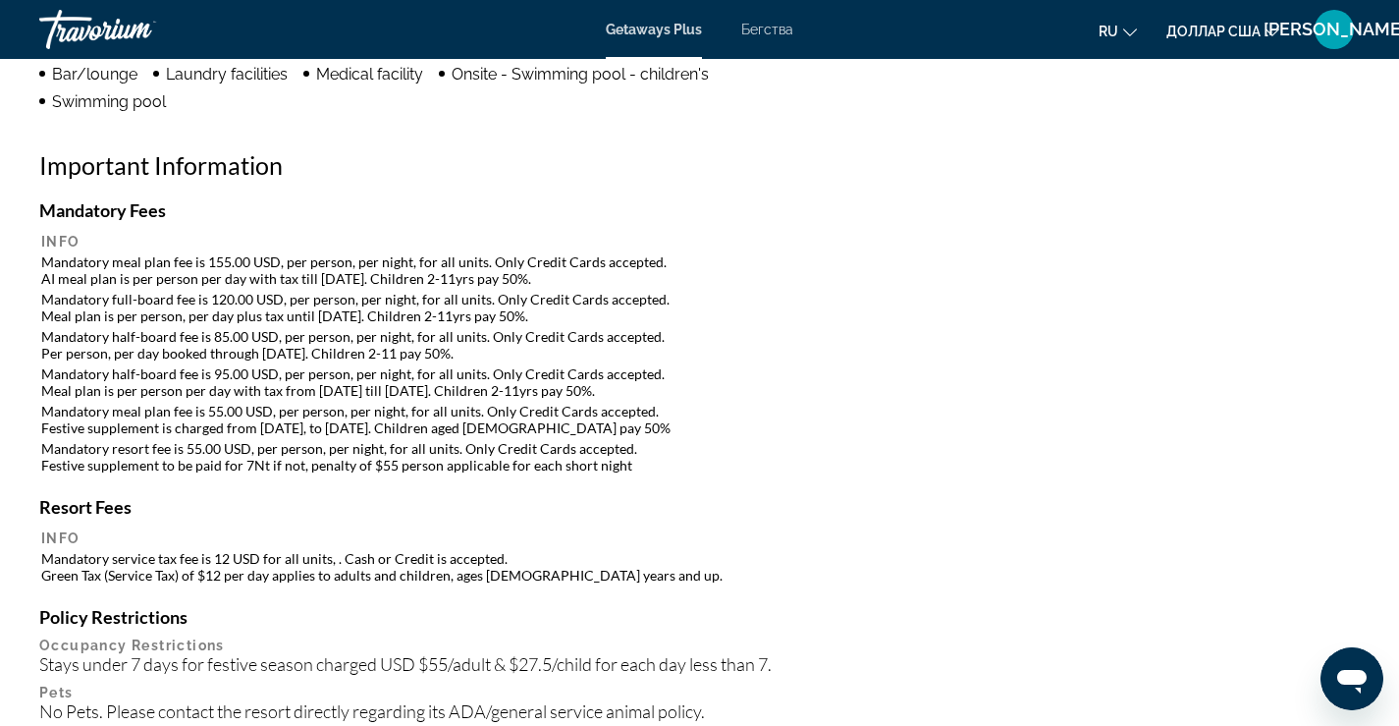
scroll to position [1767, 0]
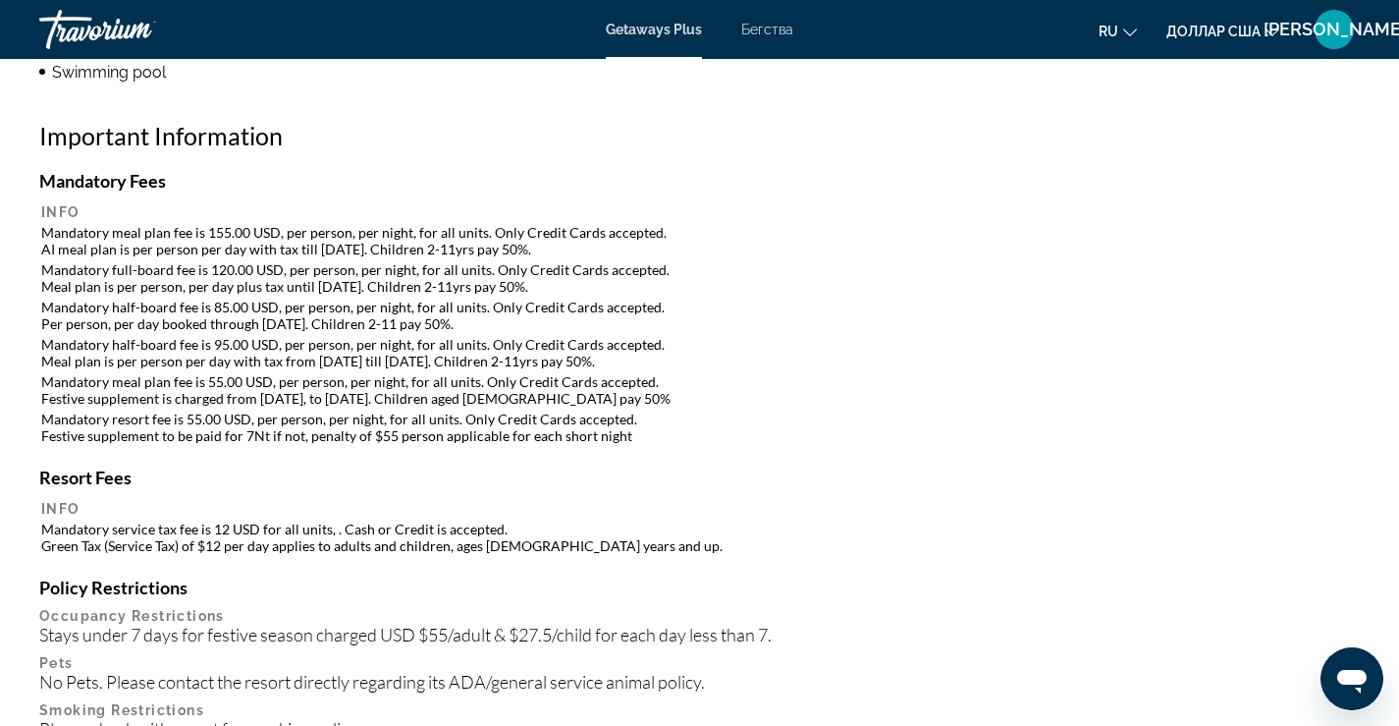
click at [891, 438] on td "Mandatory resort fee is 55.00 USD, per person, per night, for all units. Only C…" at bounding box center [699, 426] width 1317 height 35
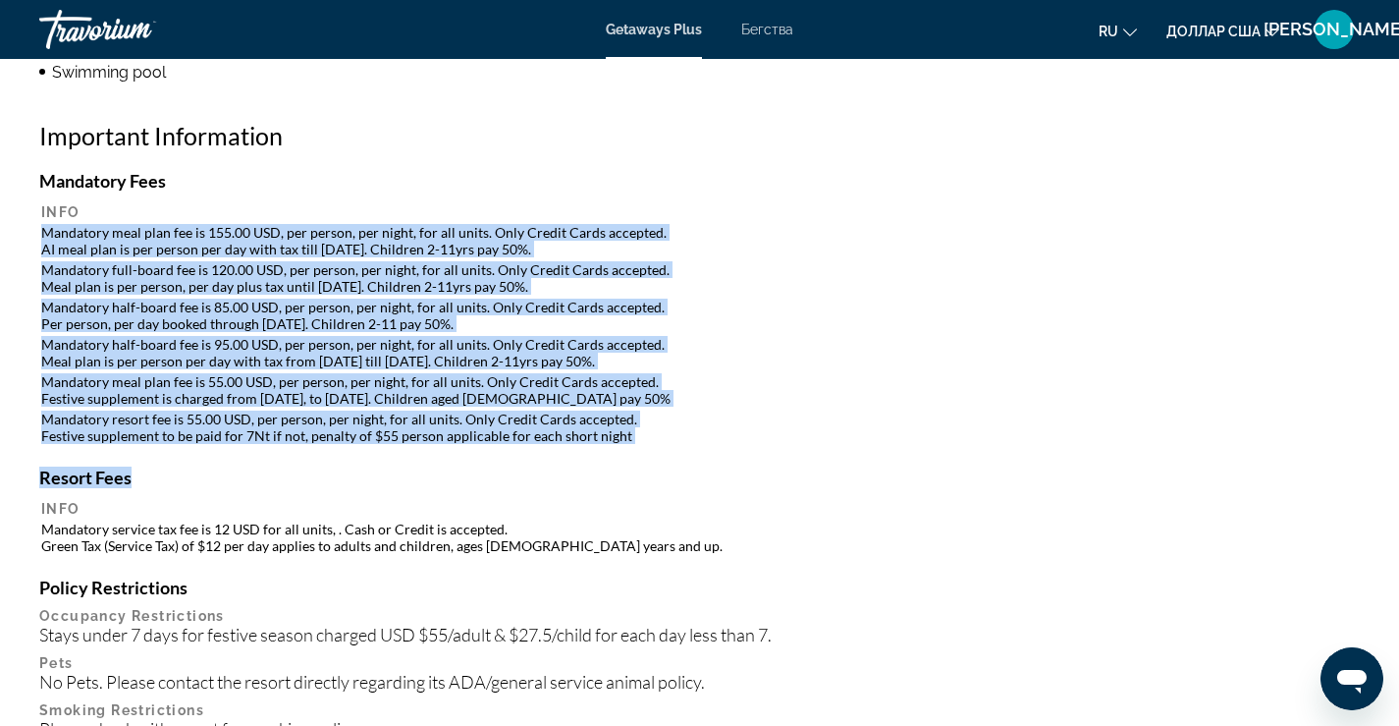
drag, startPoint x: 41, startPoint y: 233, endPoint x: 577, endPoint y: 437, distance: 573.7
click at [609, 451] on div "Mandatory Fees Info Mandatory meal plan fee is 155.00 USD, per person, per nigh…" at bounding box center [699, 719] width 1321 height 1098
click at [889, 408] on table "Info Mandatory meal plan fee is 155.00 USD, per person, per night, for all unit…" at bounding box center [699, 323] width 1321 height 245
drag, startPoint x: 46, startPoint y: 230, endPoint x: 618, endPoint y: 438, distance: 608.2
click at [618, 438] on table "Info Mandatory meal plan fee is 155.00 USD, per person, per night, for all unit…" at bounding box center [699, 323] width 1321 height 245
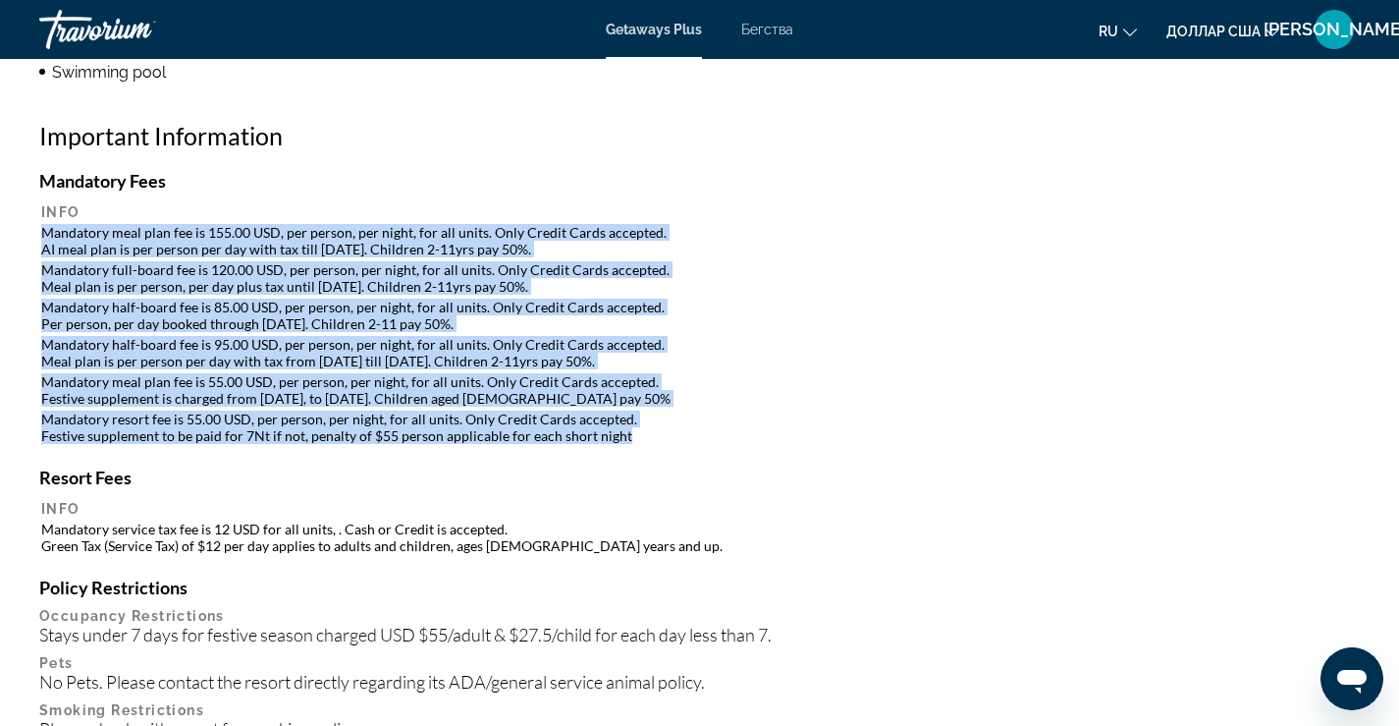
copy table "Mandatory meal plan fee is 155.00 USD, per person, per night, for all units. On…"
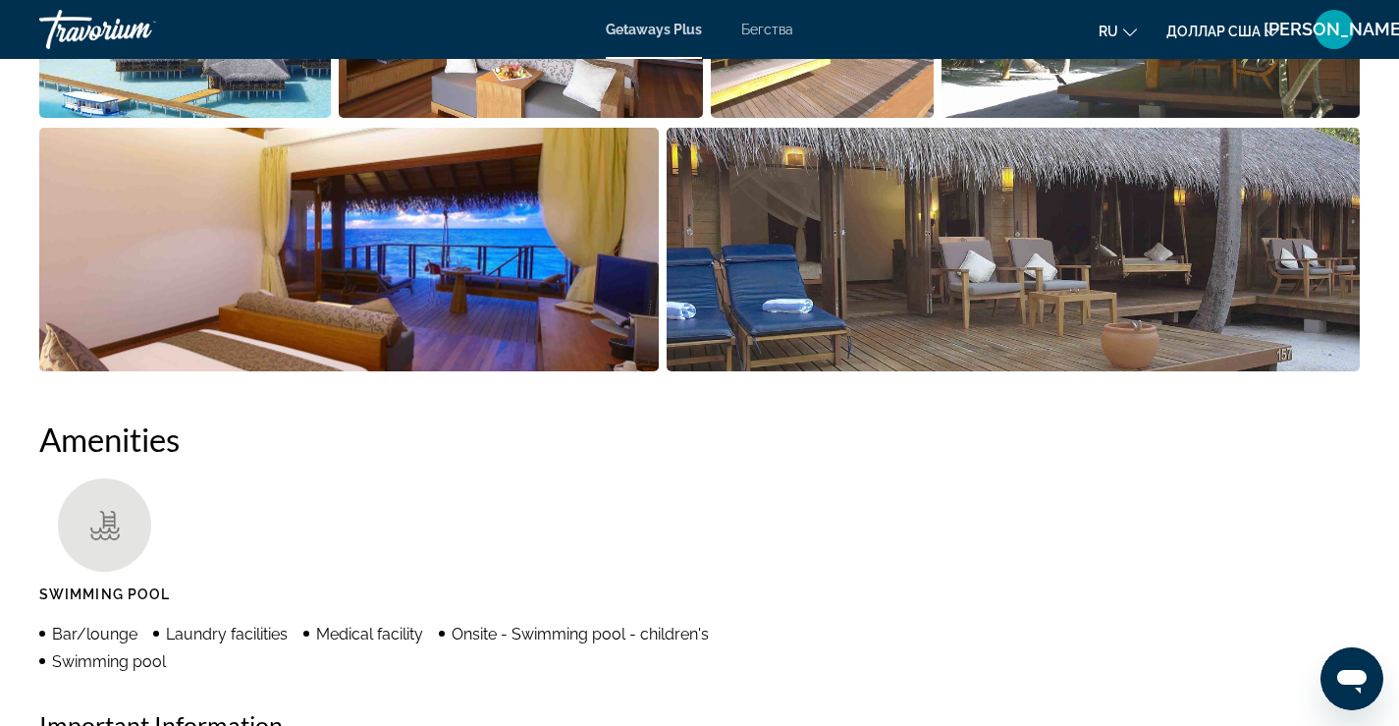
scroll to position [1571, 0]
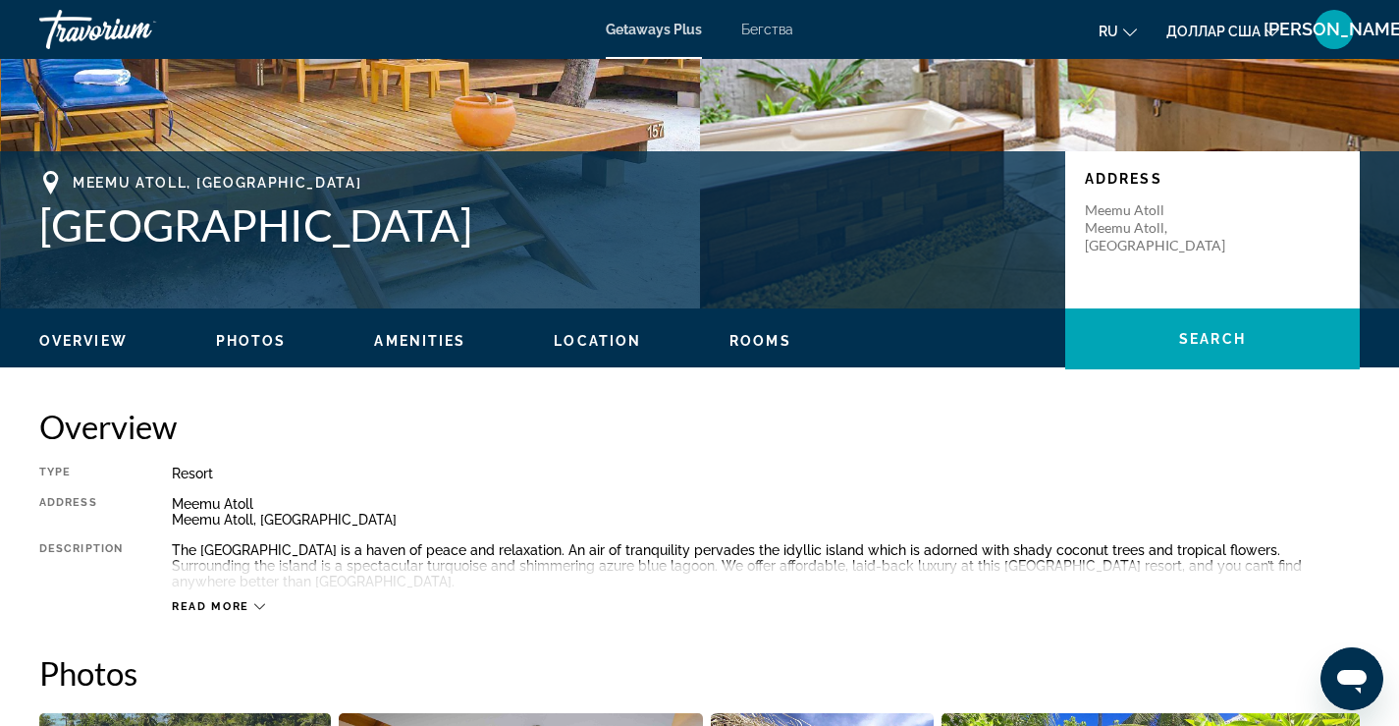
scroll to position [295, 0]
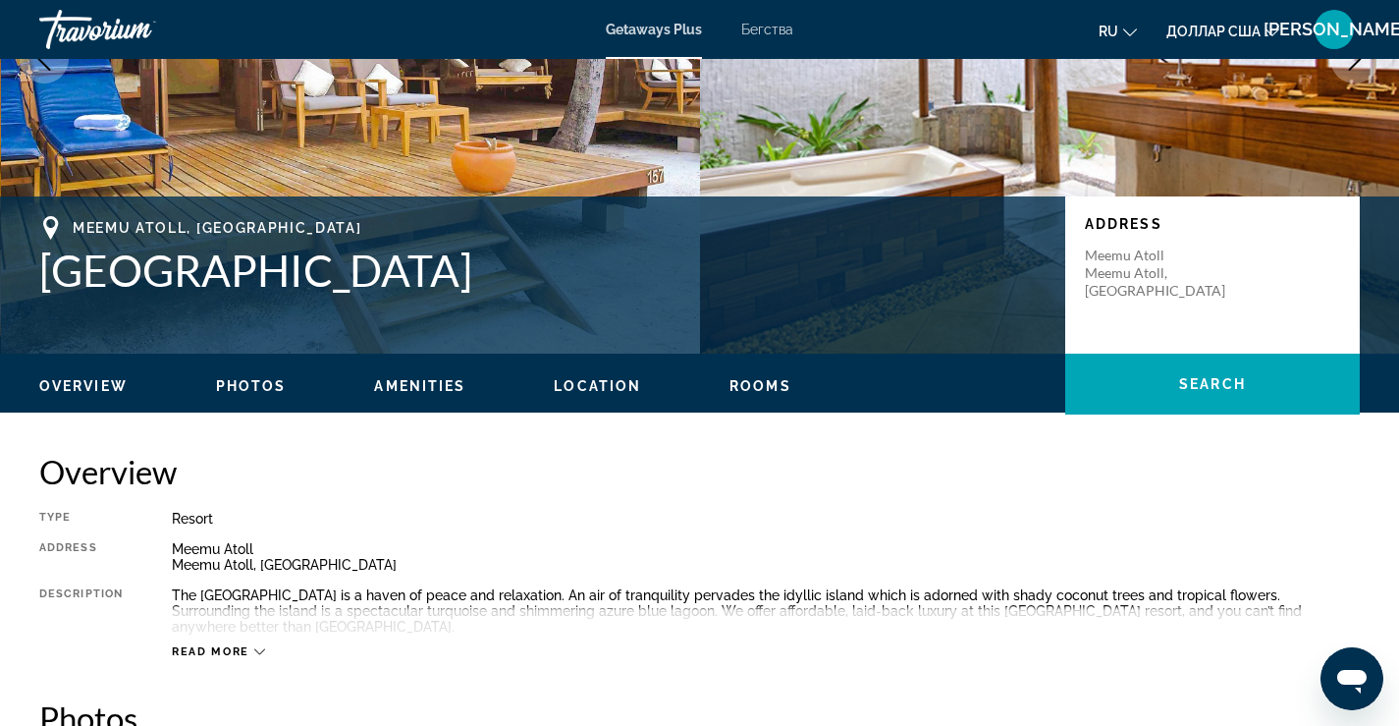
drag, startPoint x: 522, startPoint y: 278, endPoint x: 50, endPoint y: 276, distance: 472.3
click at [50, 276] on h1 "[GEOGRAPHIC_DATA]" at bounding box center [542, 269] width 1006 height 51
copy h1 "[GEOGRAPHIC_DATA]"
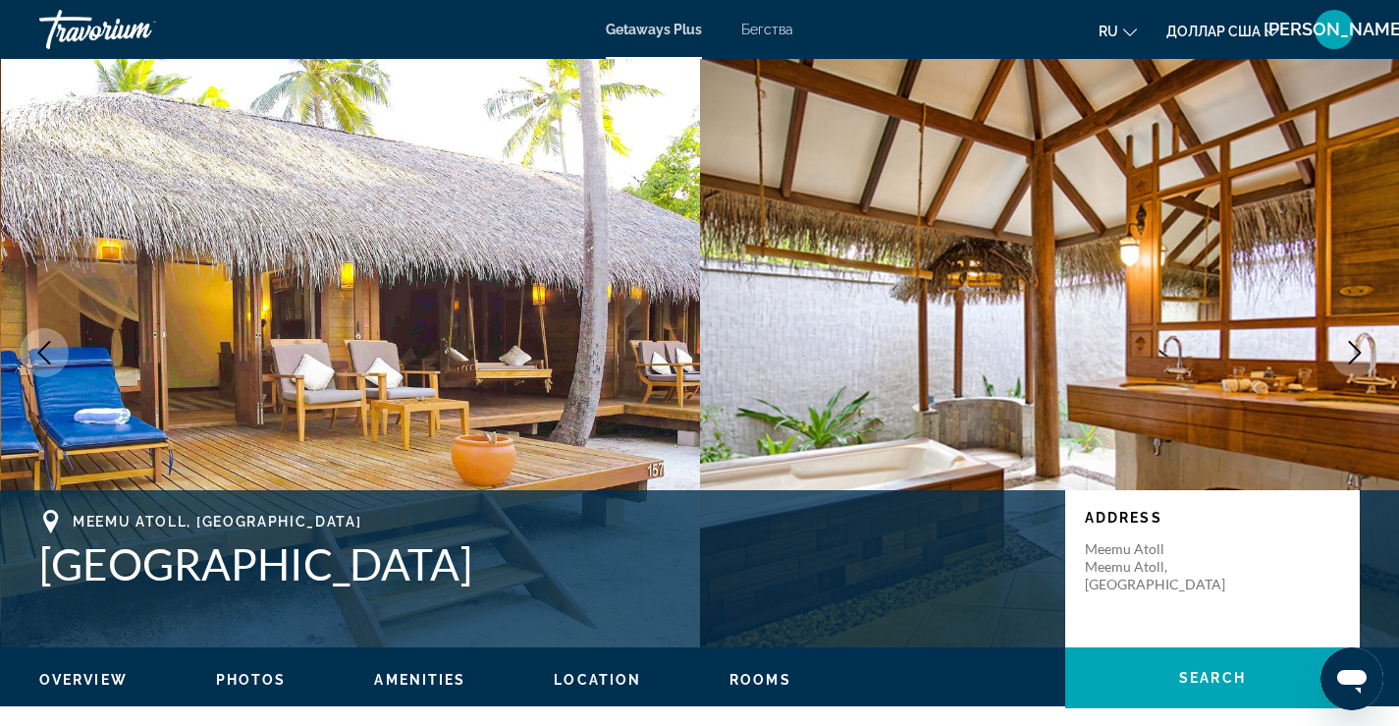
scroll to position [0, 0]
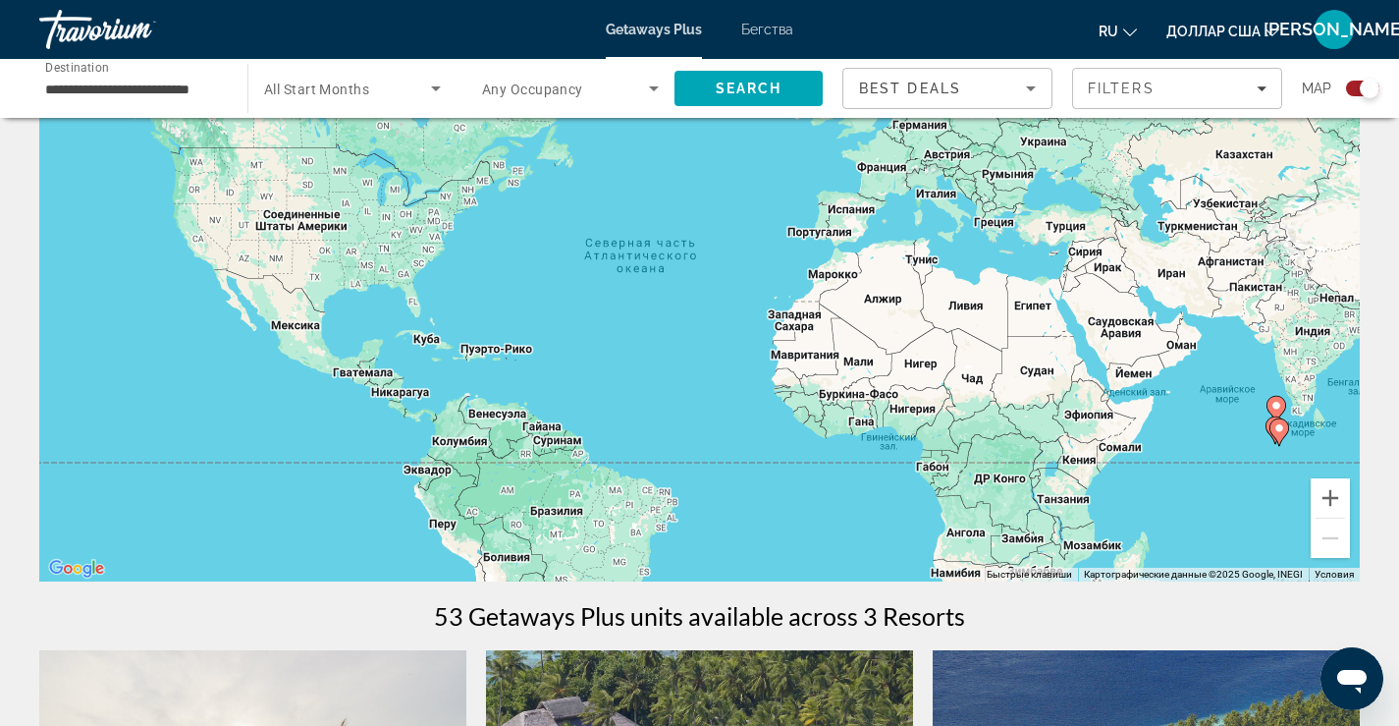
scroll to position [393, 0]
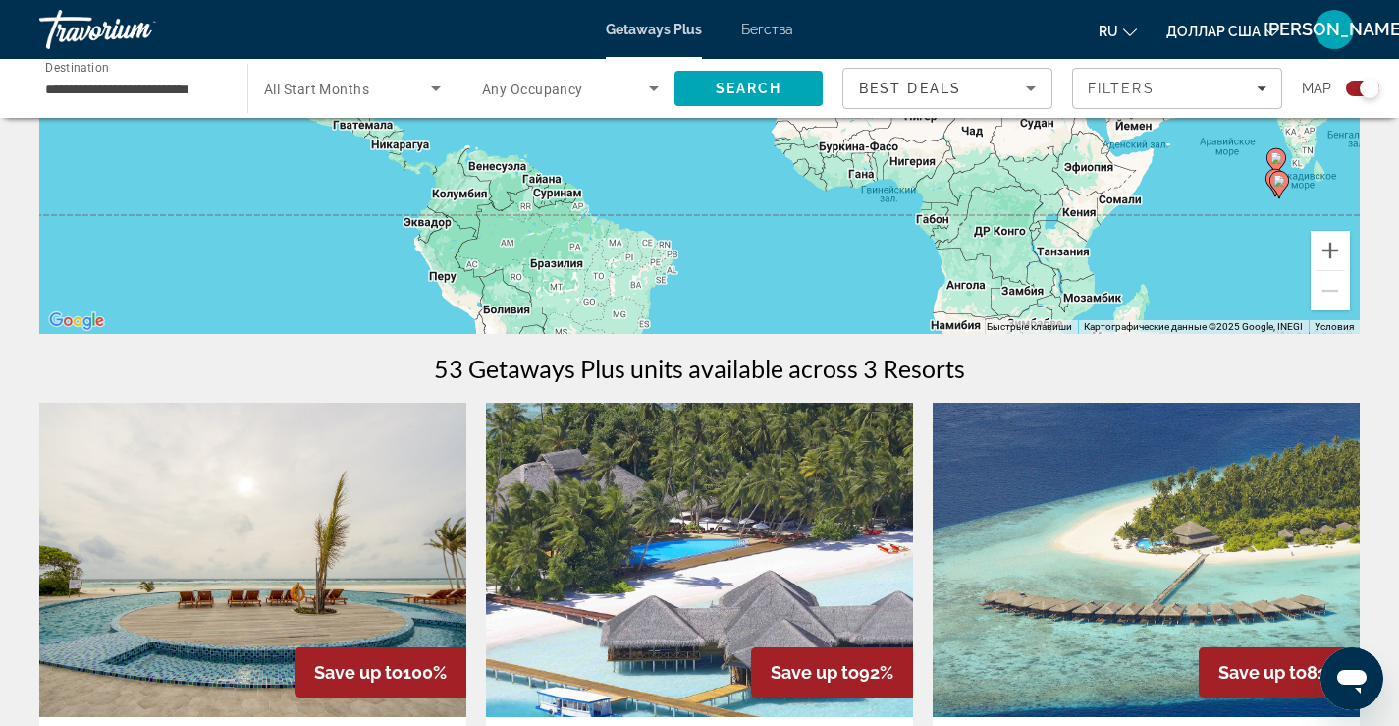
click at [1372, 87] on div "Search widget" at bounding box center [1370, 89] width 20 height 20
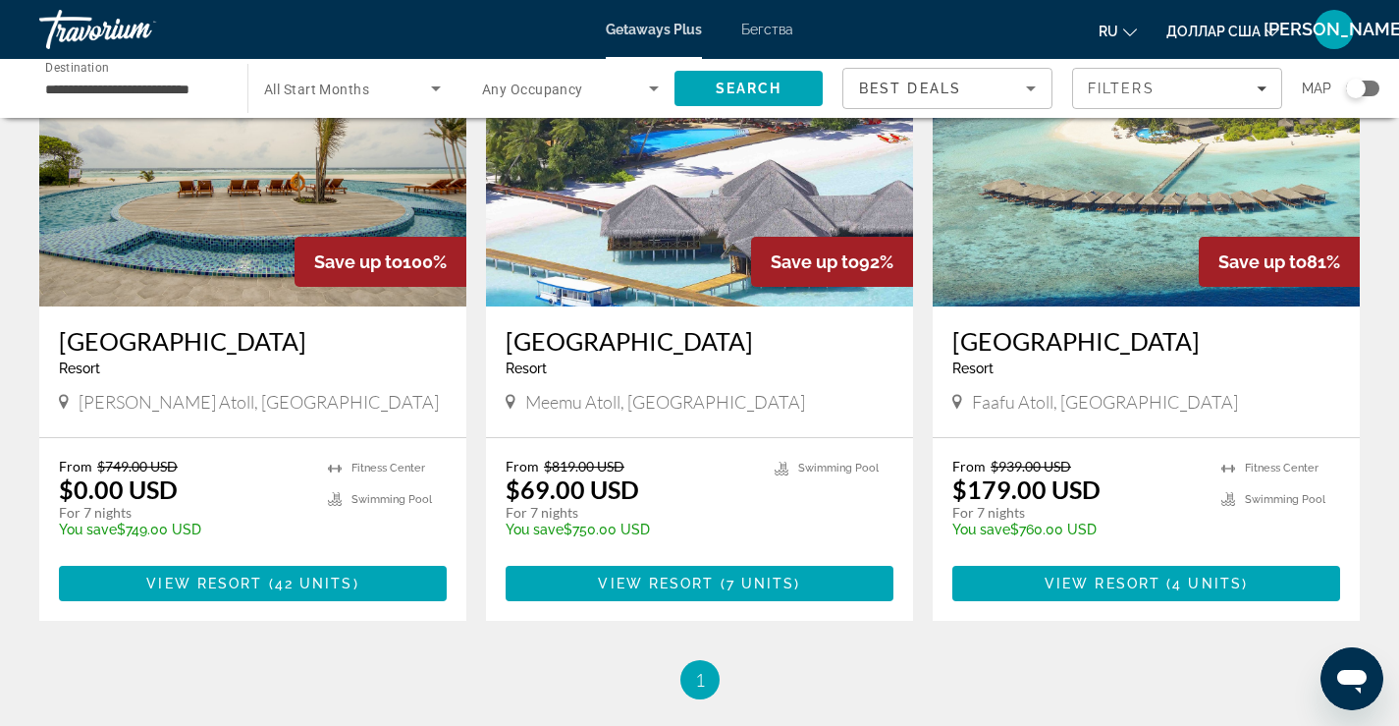
scroll to position [196, 0]
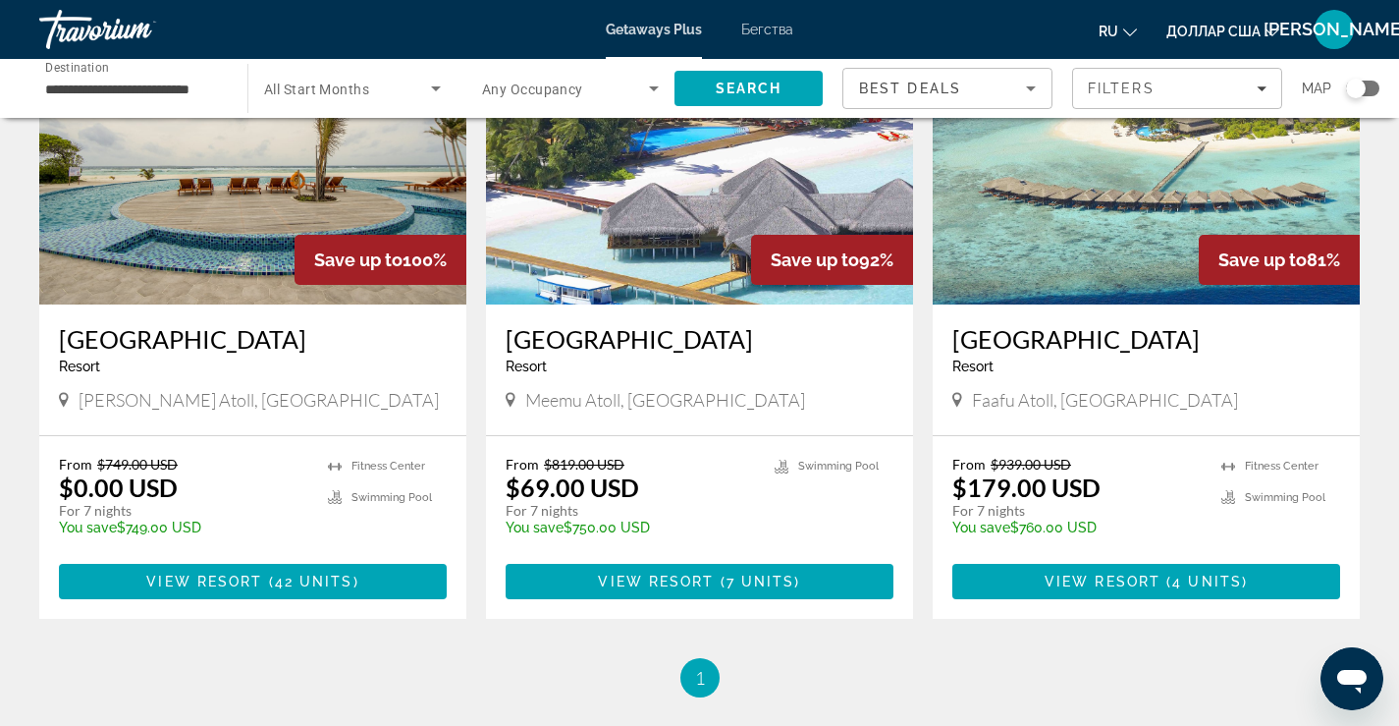
drag, startPoint x: 257, startPoint y: 582, endPoint x: 396, endPoint y: 656, distance: 156.8
click at [396, 656] on div "Save up to 100% [GEOGRAPHIC_DATA] - This is an adults only resort Haa Dhaalu At…" at bounding box center [699, 324] width 1340 height 668
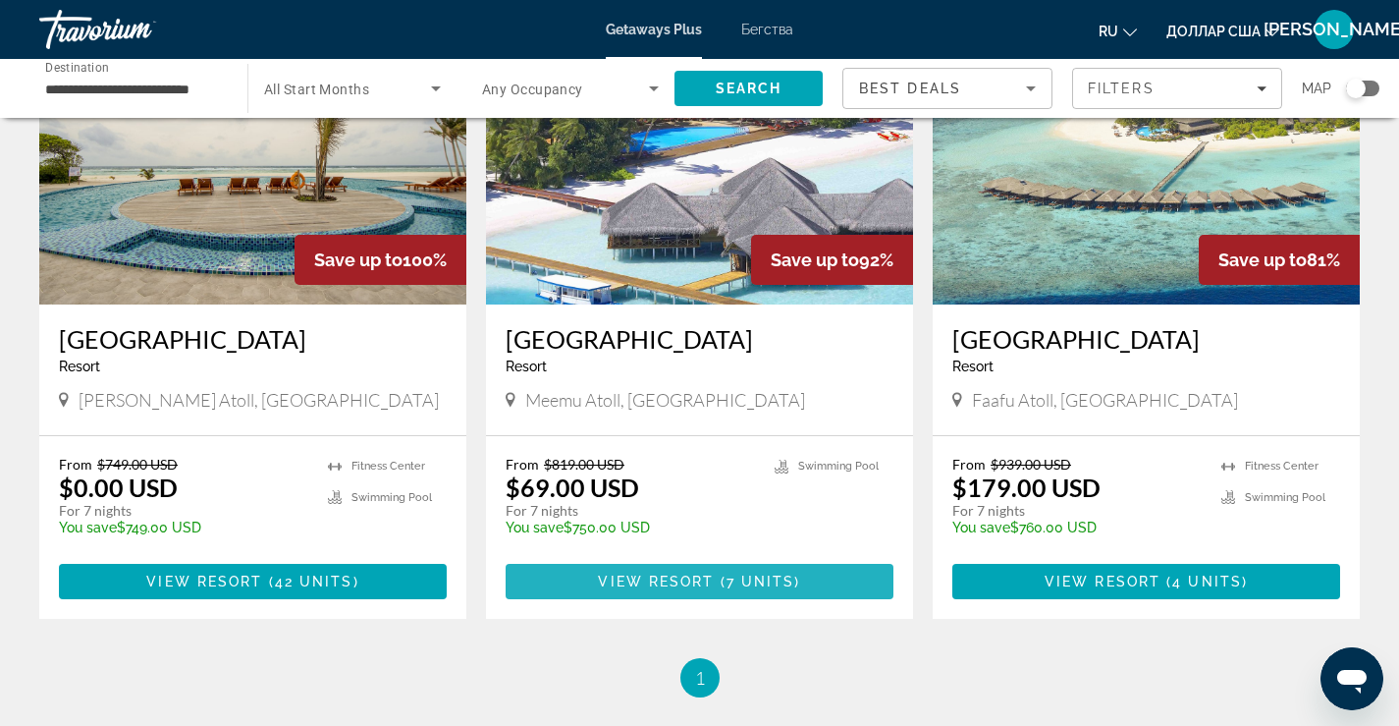
click at [735, 575] on span "7 units" at bounding box center [761, 581] width 69 height 16
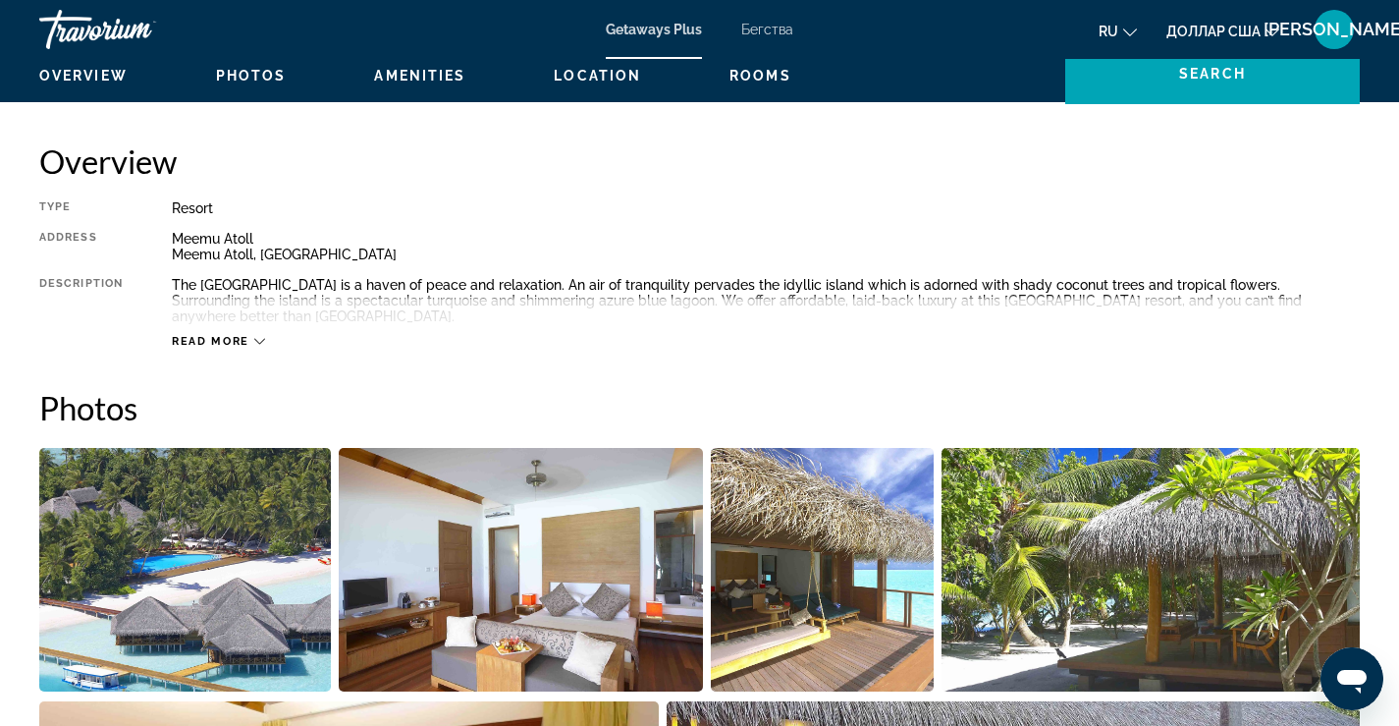
scroll to position [785, 0]
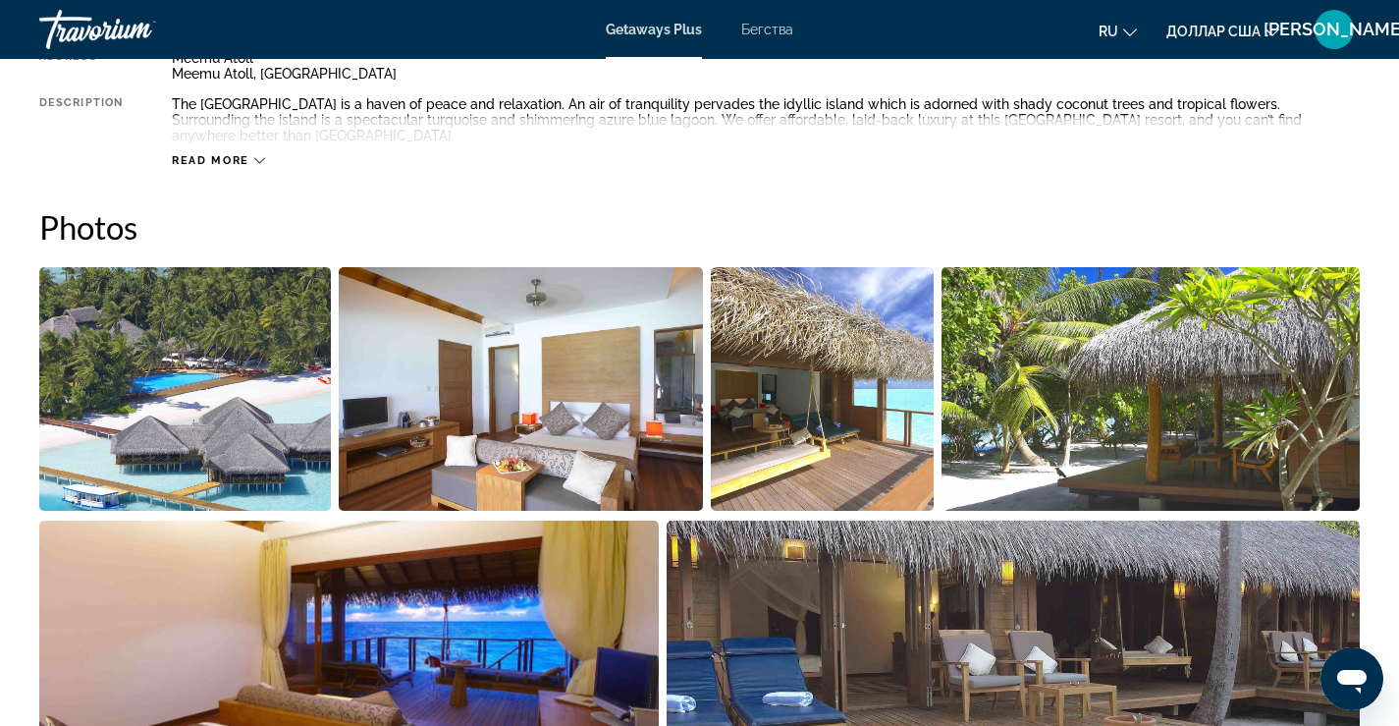
click at [257, 162] on icon "Основное содержание" at bounding box center [259, 160] width 11 height 11
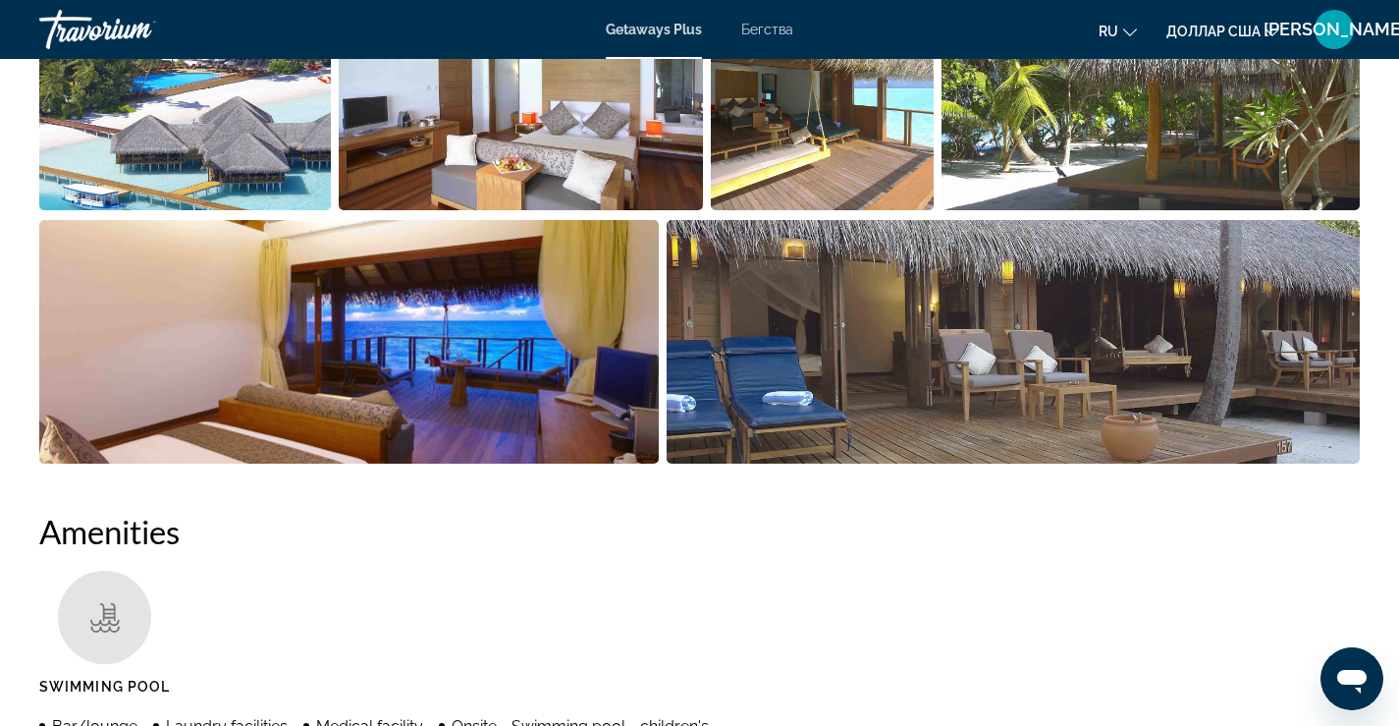
scroll to position [1276, 0]
